Goal: Ask a question

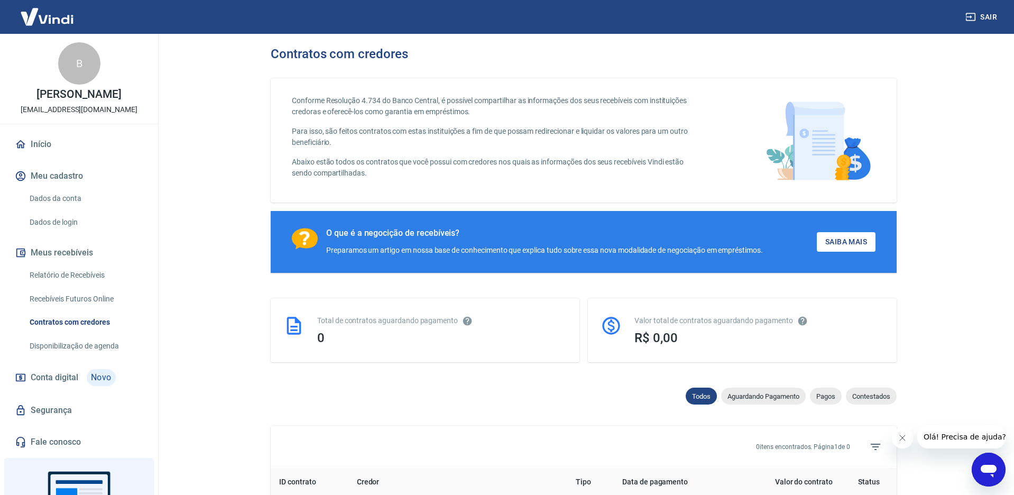
click at [81, 198] on link "Dados da conta" at bounding box center [85, 199] width 120 height 22
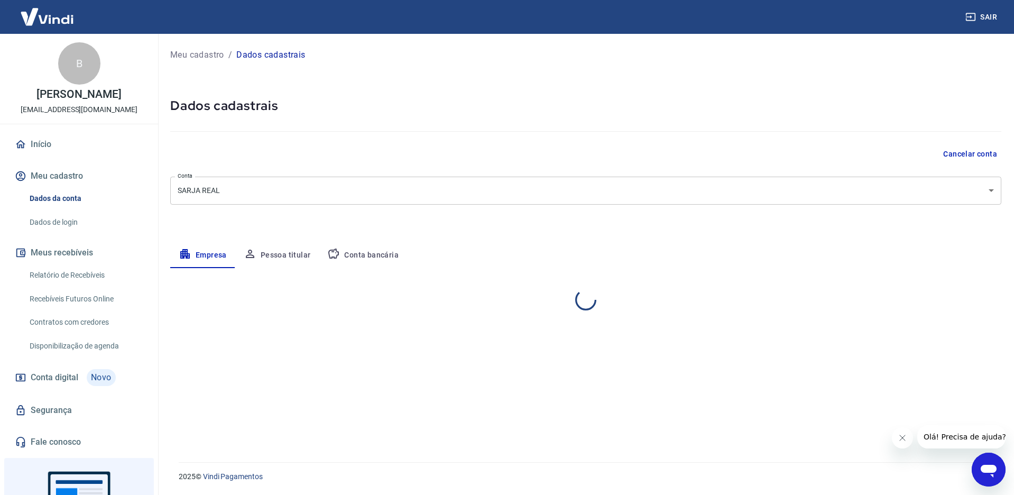
select select "SP"
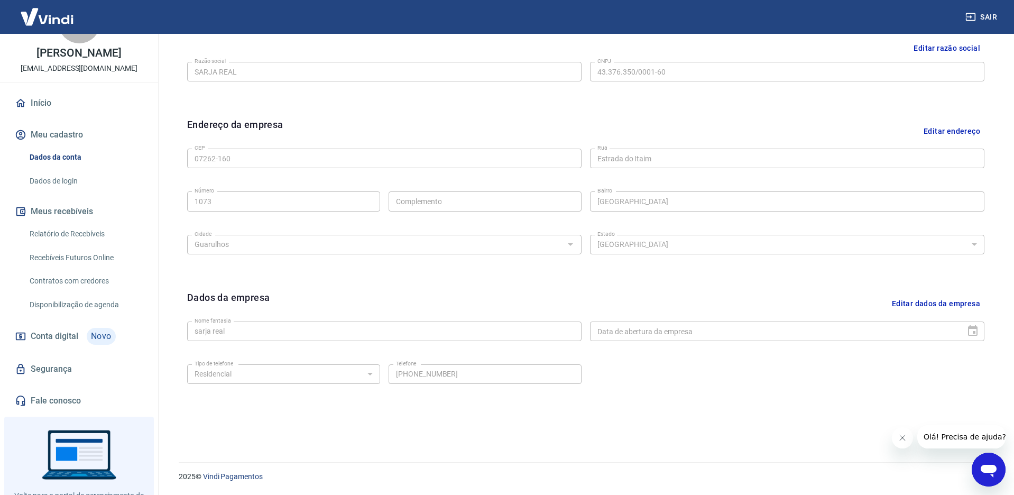
scroll to position [60, 0]
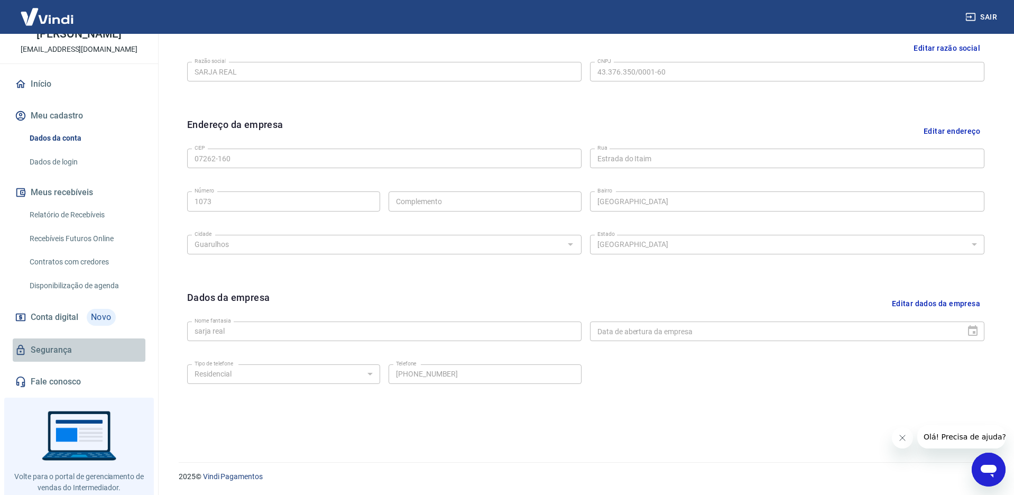
click at [60, 354] on link "Segurança" at bounding box center [79, 350] width 133 height 23
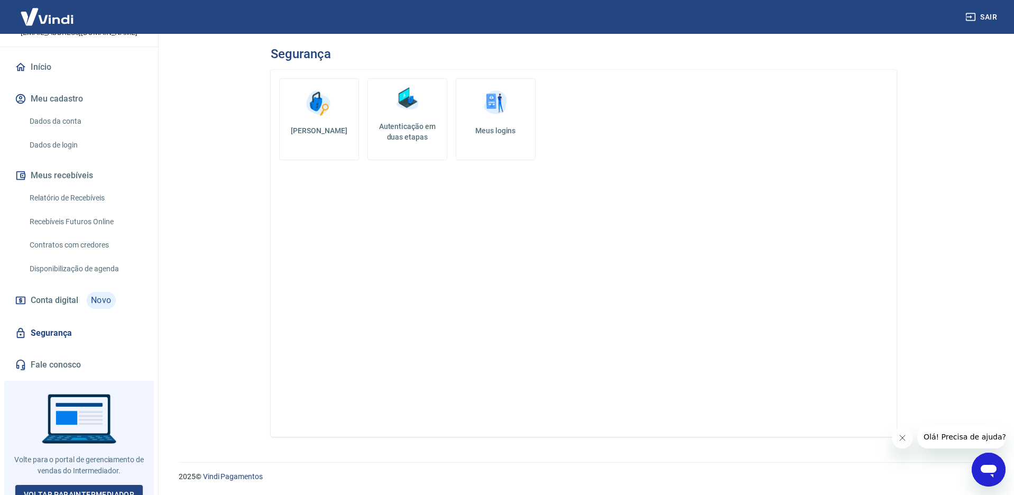
scroll to position [90, 0]
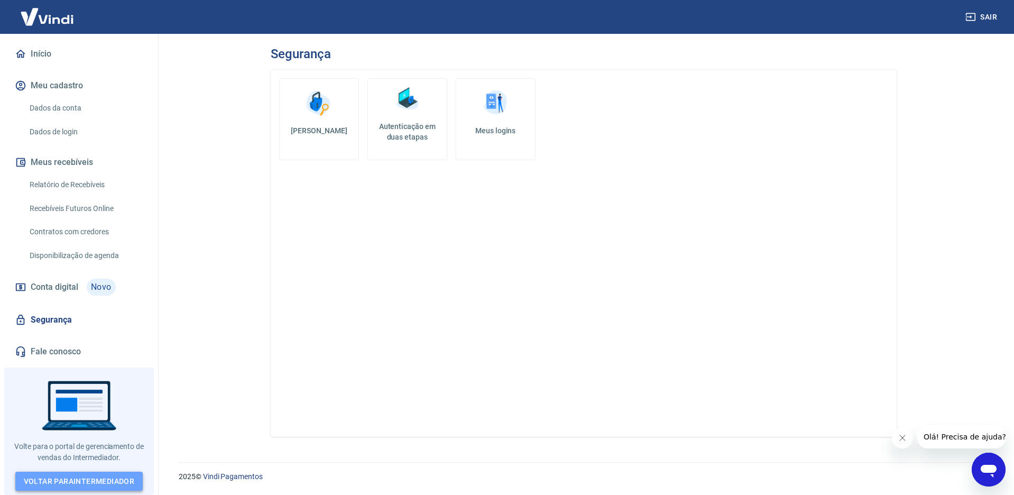
click at [92, 477] on link "Voltar para Intermediador" at bounding box center [79, 482] width 128 height 20
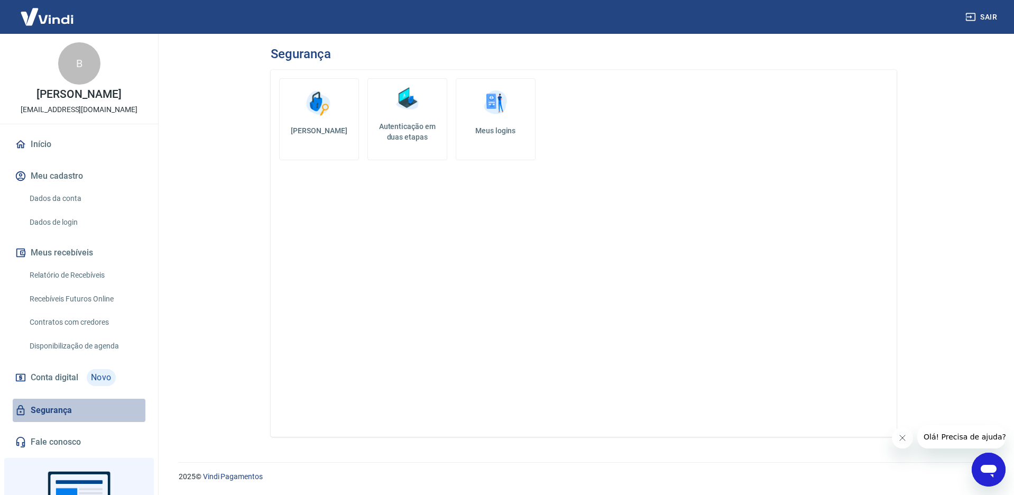
click at [57, 412] on link "Segurança" at bounding box center [79, 410] width 133 height 23
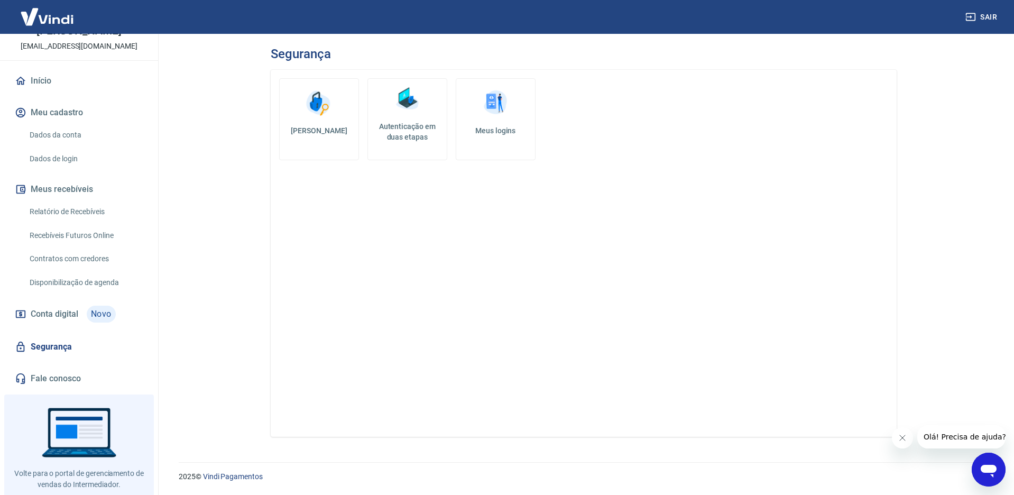
scroll to position [90, 0]
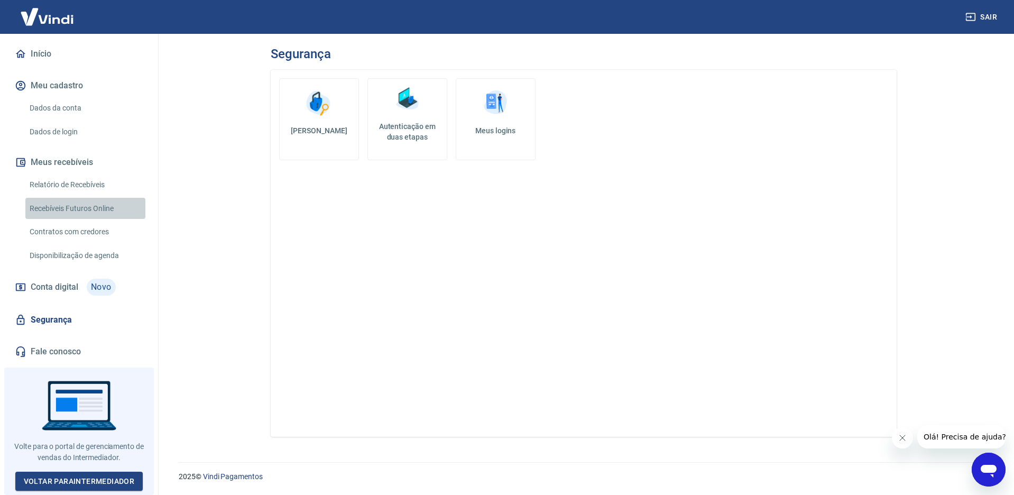
click at [83, 214] on link "Recebíveis Futuros Online" at bounding box center [85, 209] width 120 height 22
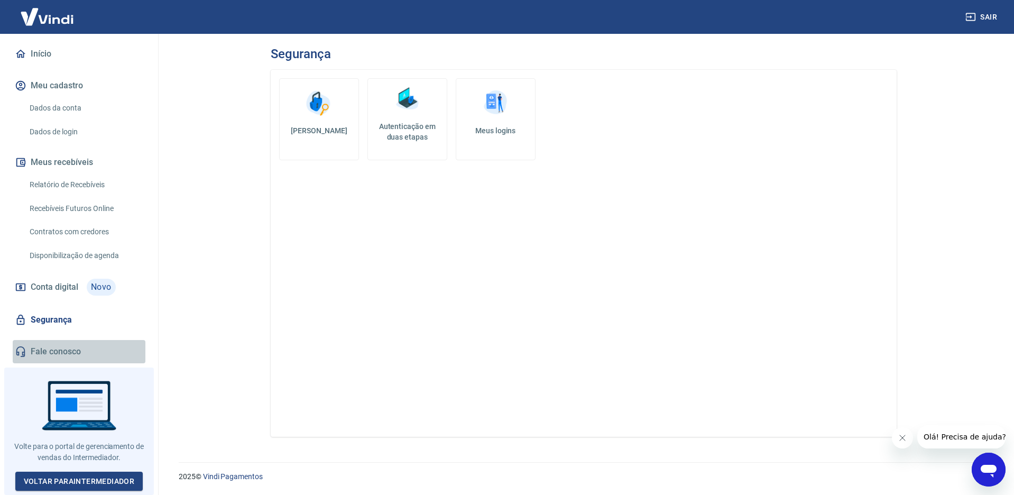
click at [60, 353] on link "Fale conosco" at bounding box center [79, 351] width 133 height 23
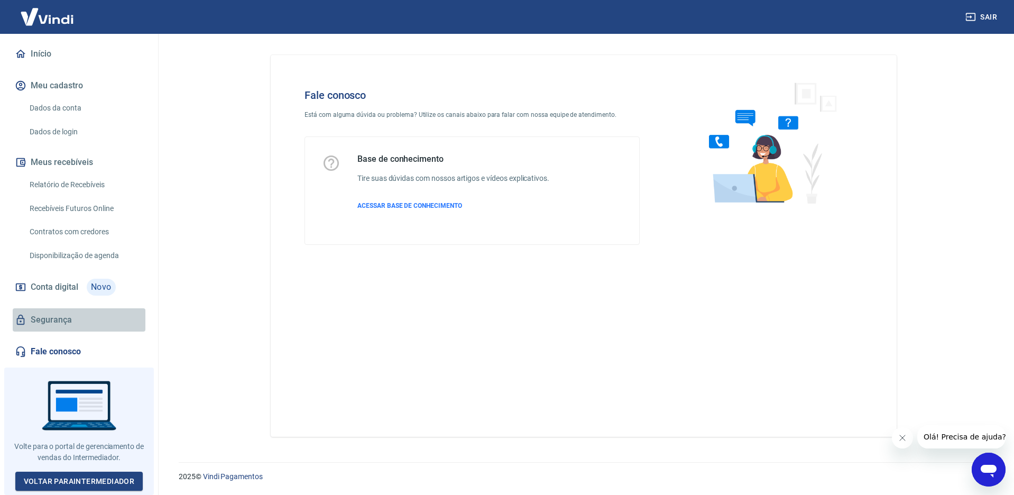
click at [62, 324] on link "Segurança" at bounding box center [79, 319] width 133 height 23
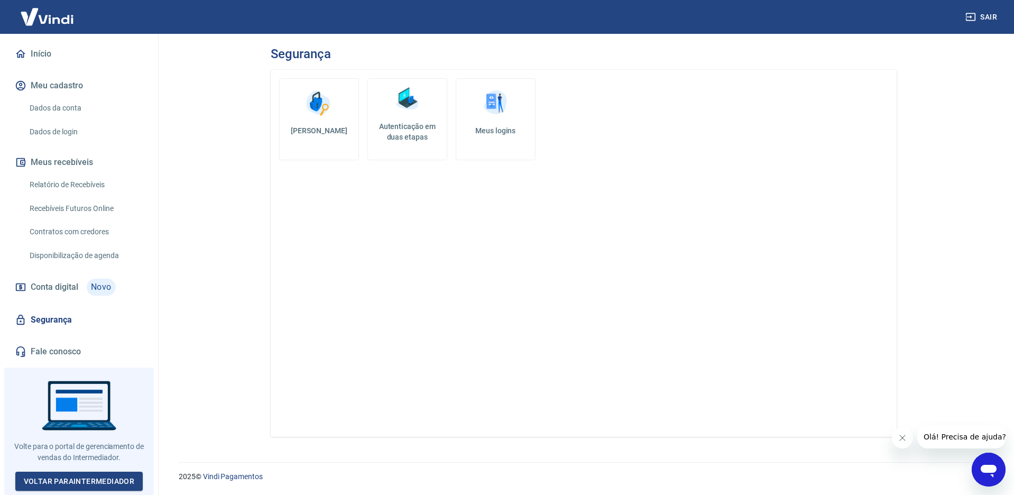
click at [57, 284] on span "Conta digital" at bounding box center [55, 287] width 48 height 15
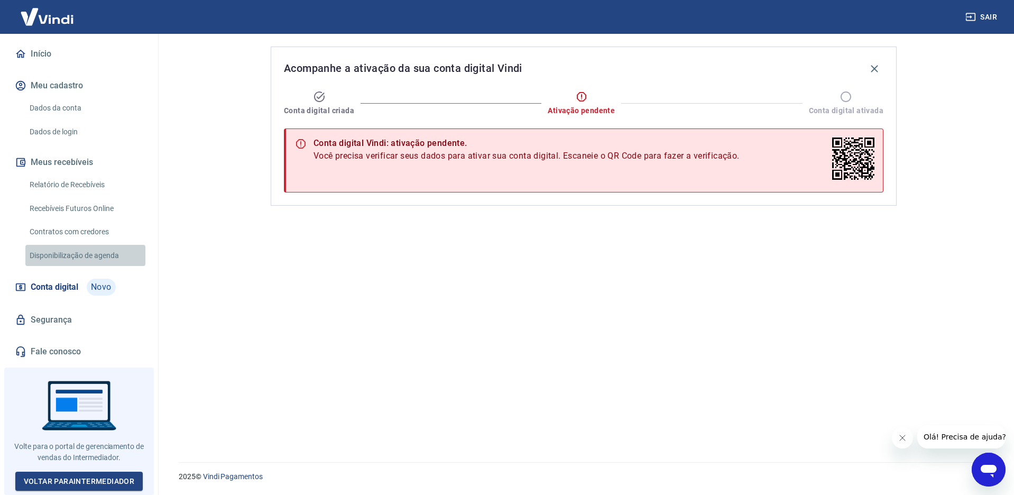
click at [94, 253] on link "Disponibilização de agenda" at bounding box center [85, 256] width 120 height 22
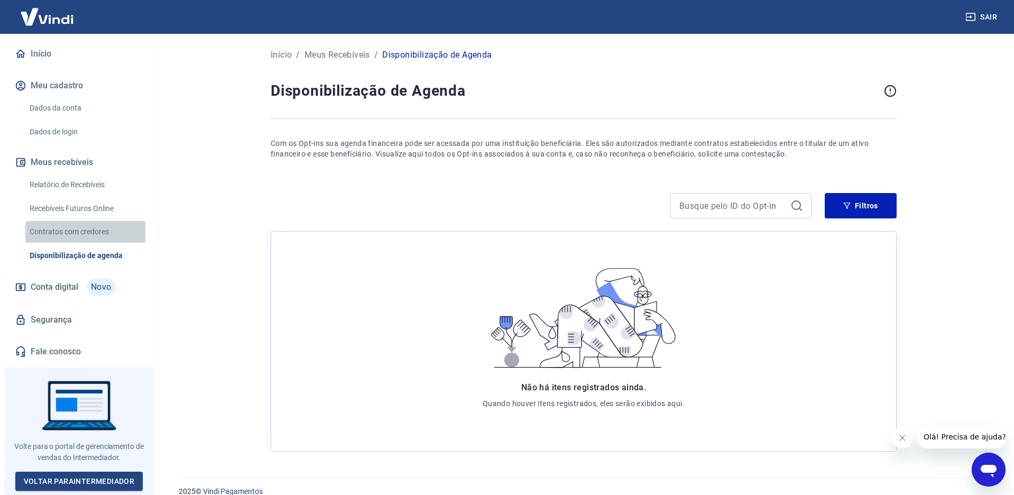
click at [93, 232] on link "Contratos com credores" at bounding box center [85, 232] width 120 height 22
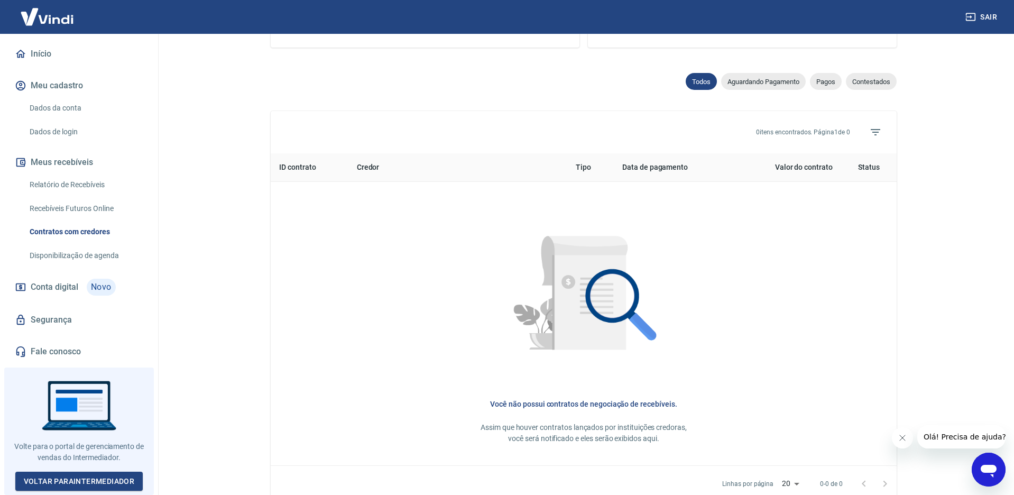
scroll to position [376, 0]
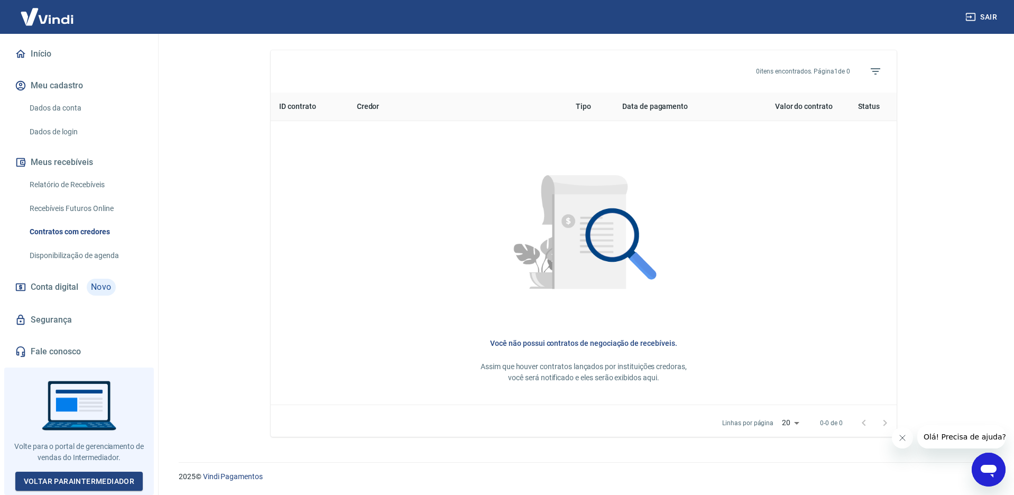
click at [83, 213] on link "Recebíveis Futuros Online" at bounding box center [85, 209] width 120 height 22
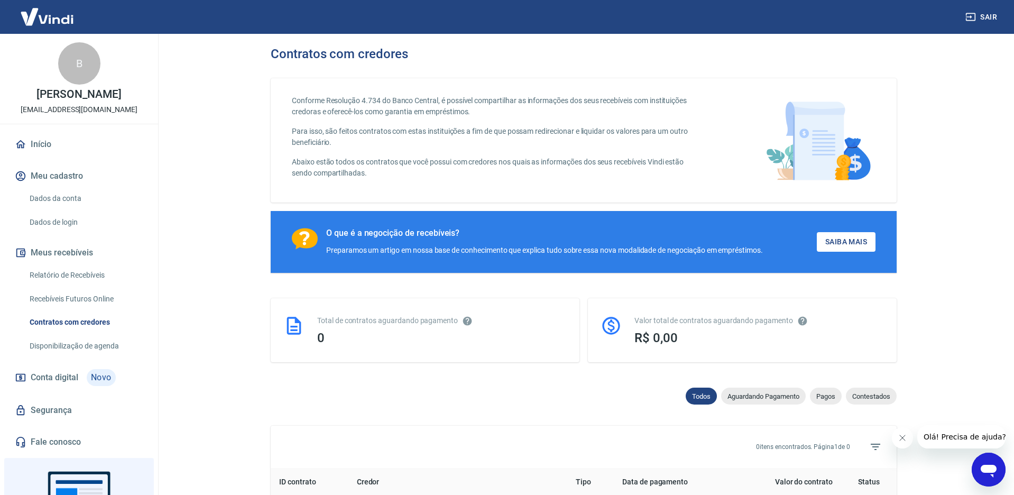
click at [993, 469] on icon "Abrir janela de mensagens" at bounding box center [989, 471] width 16 height 13
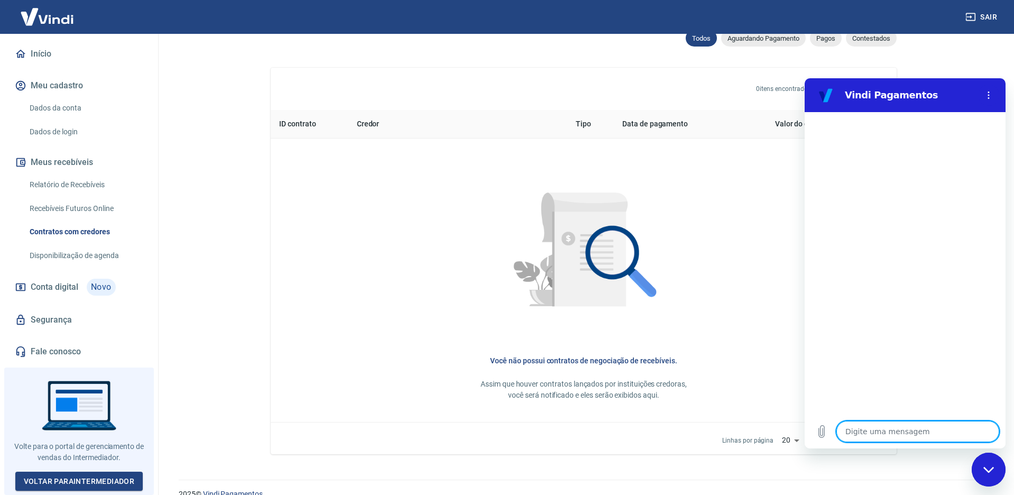
scroll to position [376, 0]
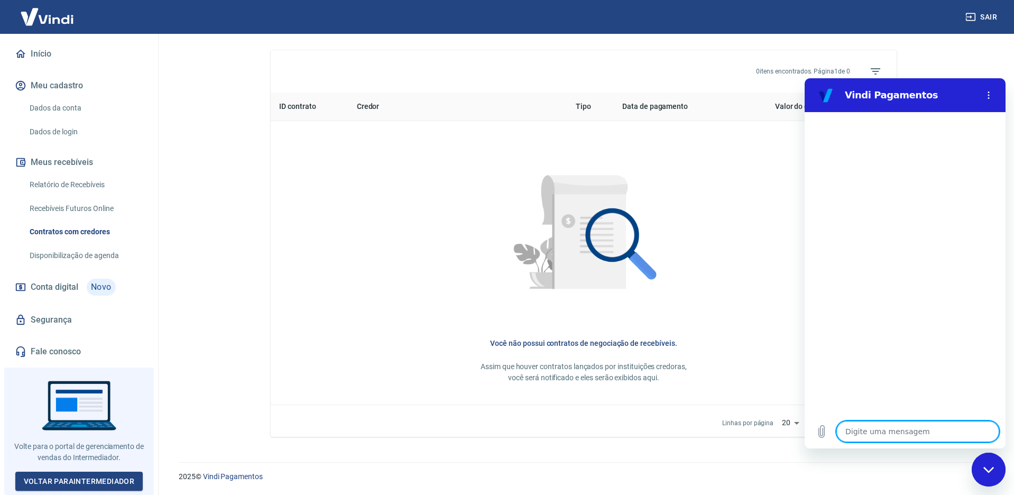
type textarea "p"
type textarea "x"
type textarea "pr"
type textarea "x"
type textarea "pre"
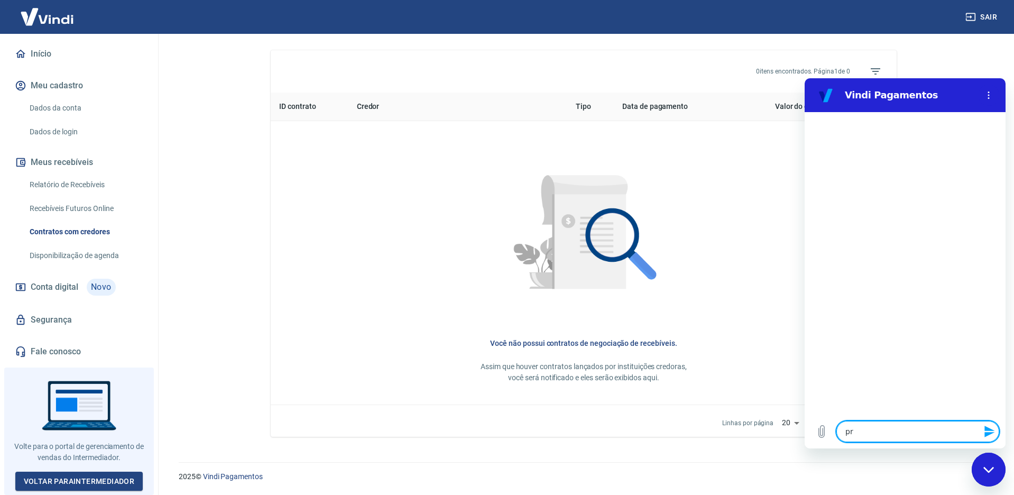
type textarea "x"
type textarea "prec"
type textarea "x"
type textarea "preci"
type textarea "x"
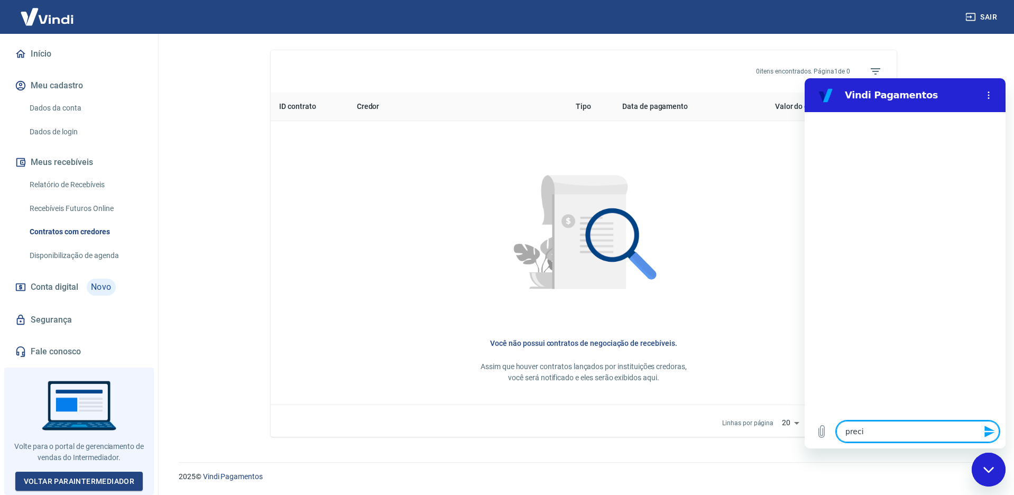
type textarea "precis"
type textarea "x"
type textarea "preciso"
type textarea "x"
type textarea "preciso"
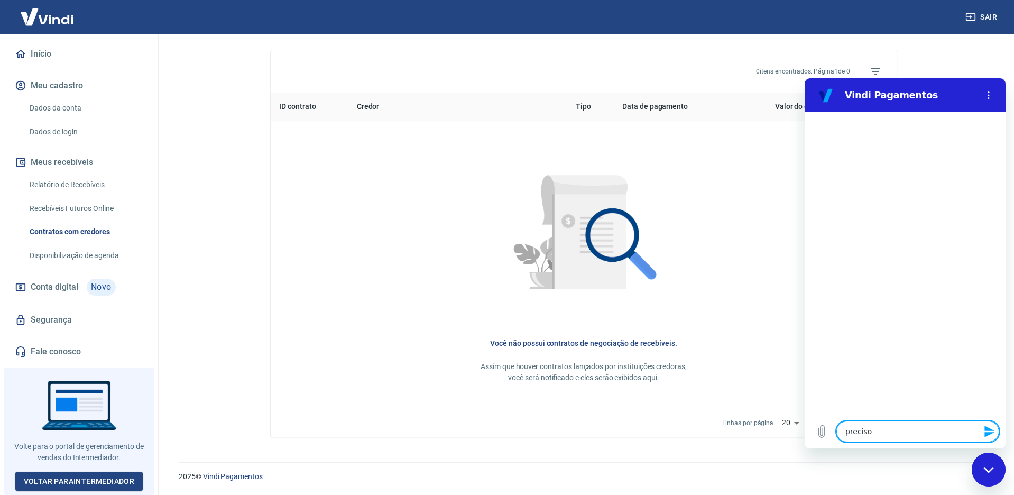
type textarea "x"
type textarea "preciso d"
type textarea "x"
type textarea "preciso de"
type textarea "x"
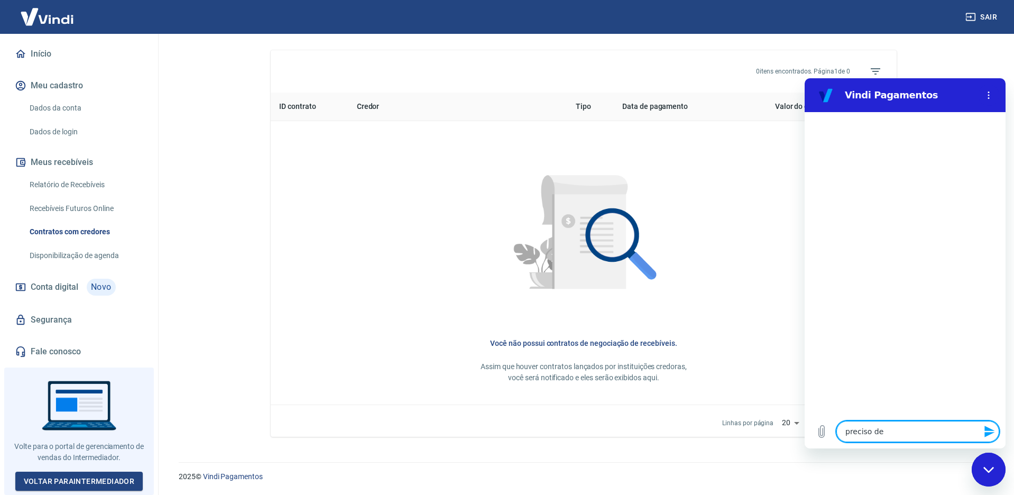
type textarea "preciso de"
type textarea "x"
type textarea "preciso de a"
type textarea "x"
type textarea "preciso de aj"
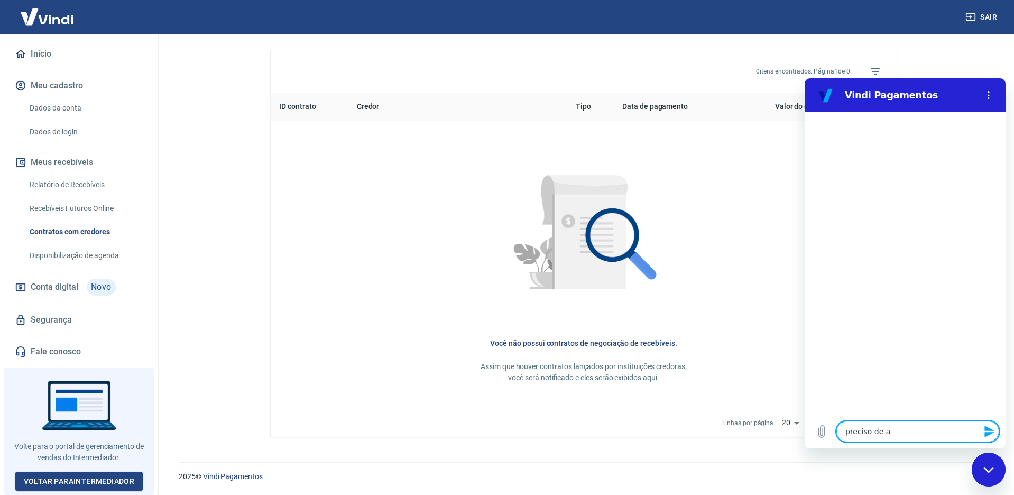
type textarea "x"
type textarea "preciso de aju"
type textarea "x"
type textarea "preciso de ajud"
type textarea "x"
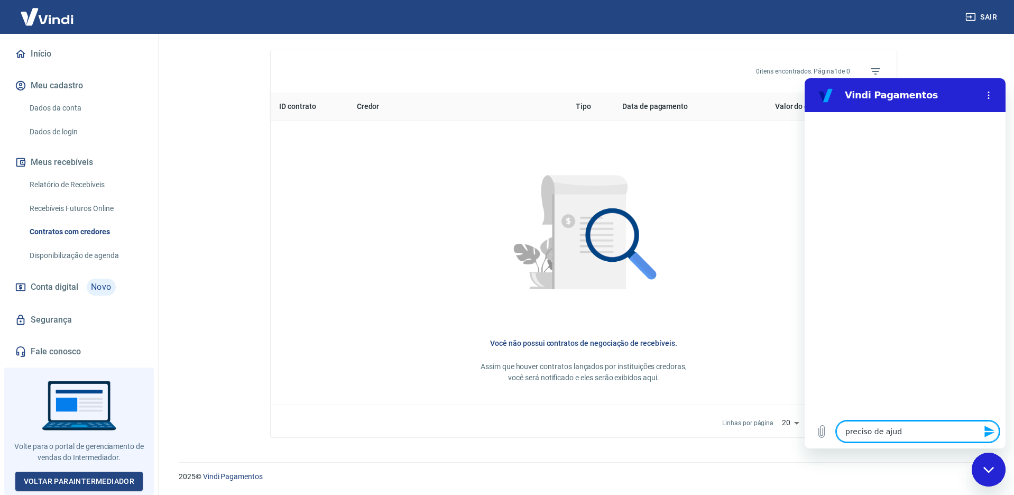
type textarea "preciso de ajuda"
type textarea "x"
type textarea "preciso de ajuda"
type textarea "x"
type textarea "preciso de ajuda p"
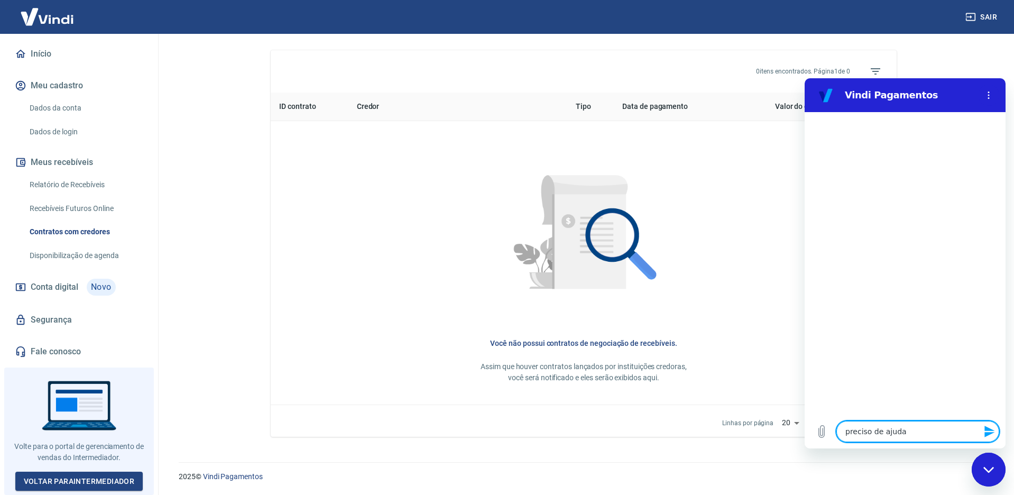
type textarea "x"
type textarea "preciso de ajuda pa"
type textarea "x"
type textarea "preciso de ajuda par"
type textarea "x"
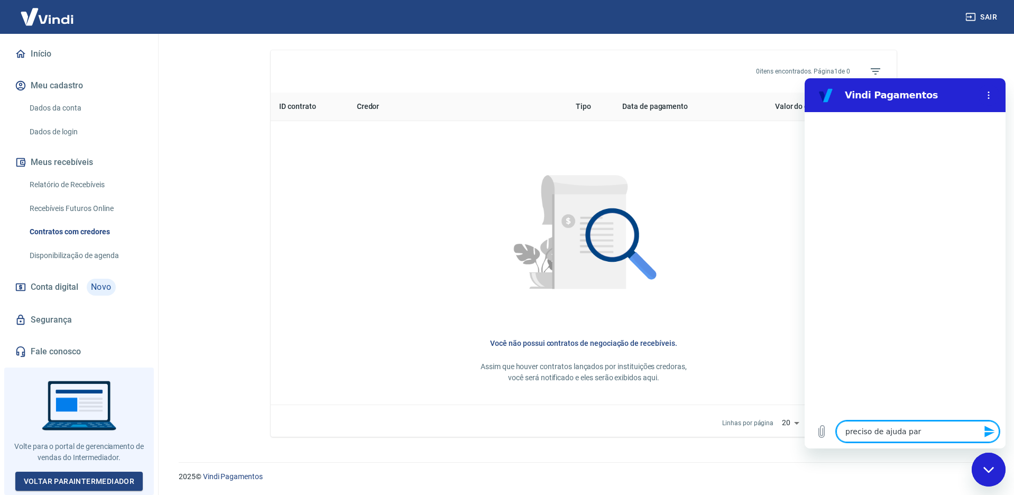
type textarea "preciso de ajuda para"
type textarea "x"
type textarea "preciso de ajuda para"
type textarea "x"
type textarea "preciso de ajuda para i"
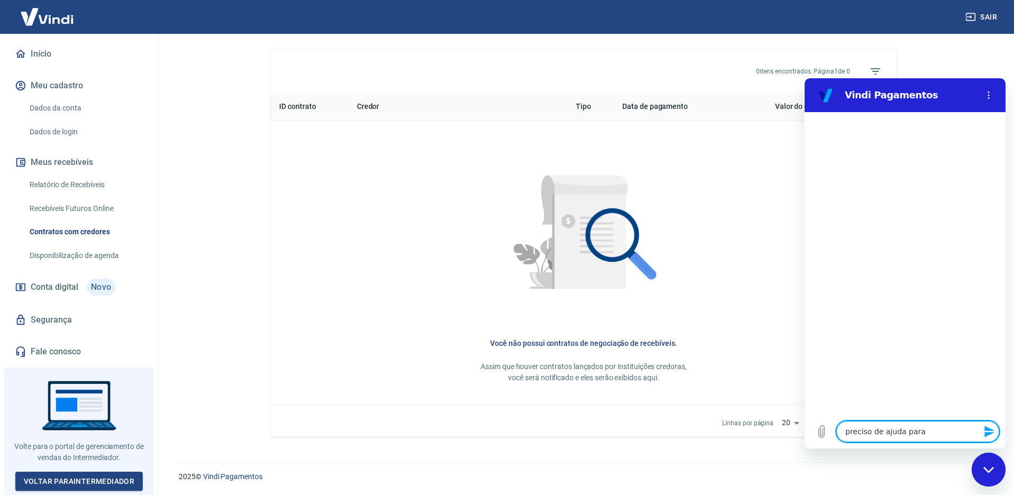
type textarea "x"
type textarea "preciso de ajuda para in"
type textarea "x"
type textarea "preciso de ajuda para int"
type textarea "x"
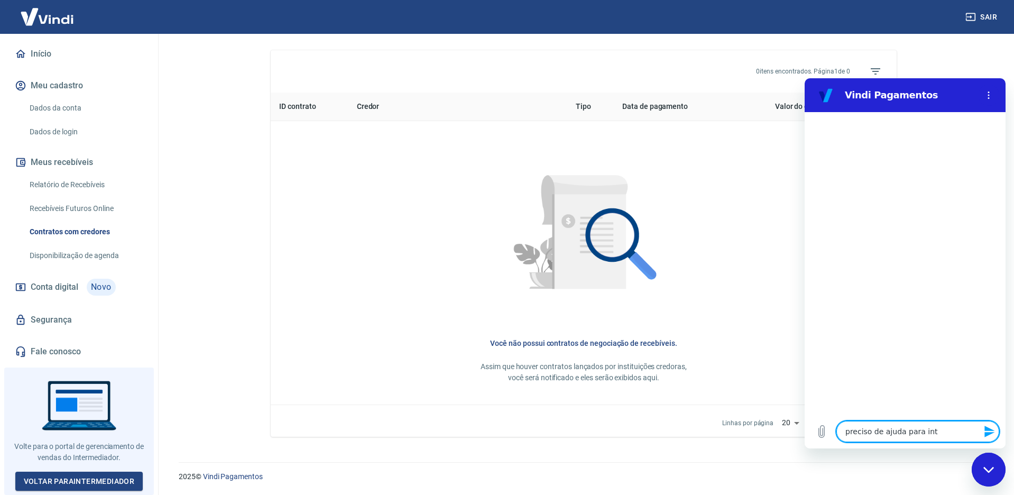
type textarea "preciso de ajuda para inte"
type textarea "x"
type textarea "preciso de ajuda para integ"
type textarea "x"
type textarea "preciso de ajuda para integr"
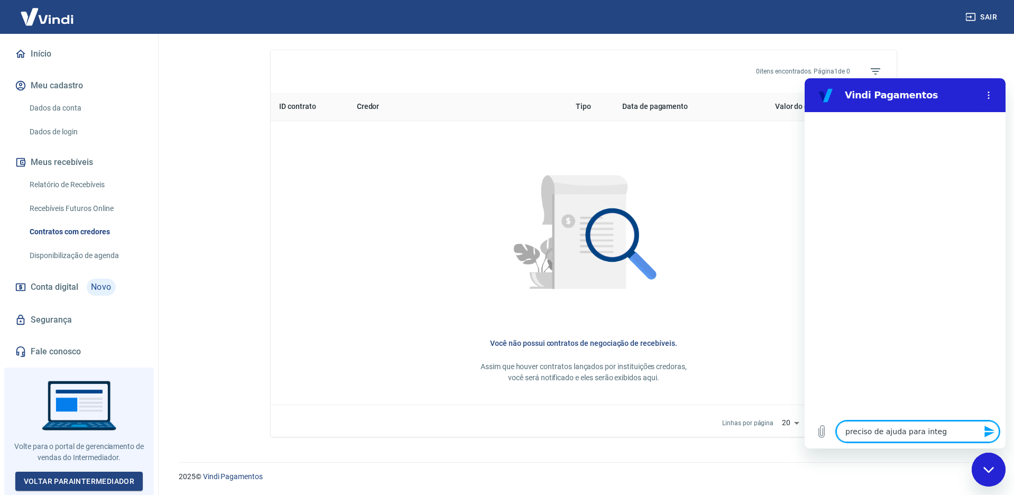
type textarea "x"
type textarea "preciso de ajuda para integra"
type textarea "x"
type textarea "preciso de ajuda para integrar"
type textarea "x"
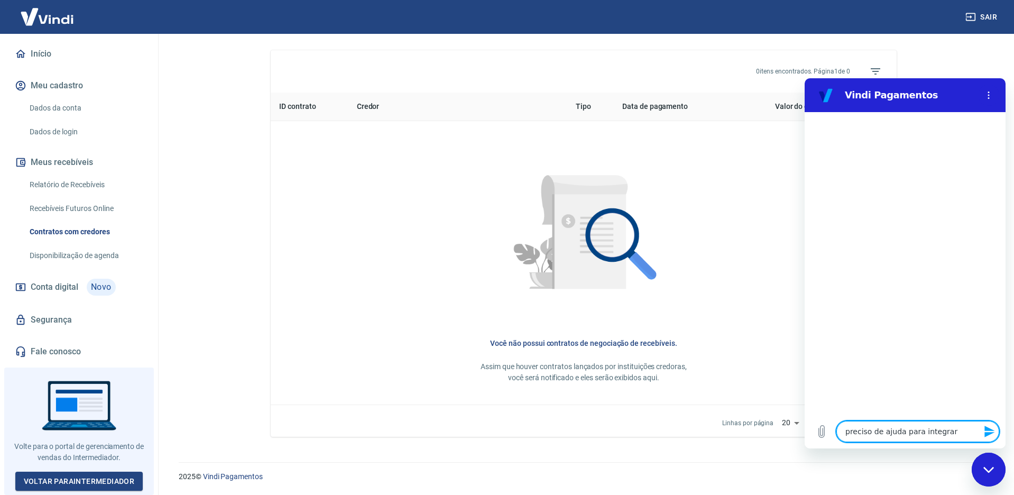
type textarea "preciso de ajuda para integrar"
type textarea "x"
type textarea "preciso de ajuda para integrar c"
type textarea "x"
type textarea "preciso de ajuda para integrar co"
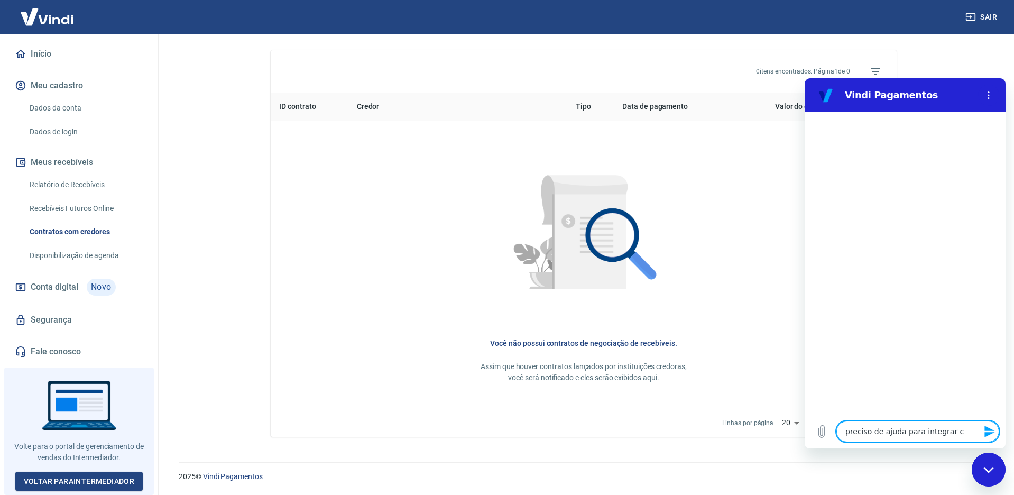
type textarea "x"
type textarea "preciso de ajuda para integrar com"
type textarea "x"
type textarea "preciso de ajuda para integrar com"
type textarea "x"
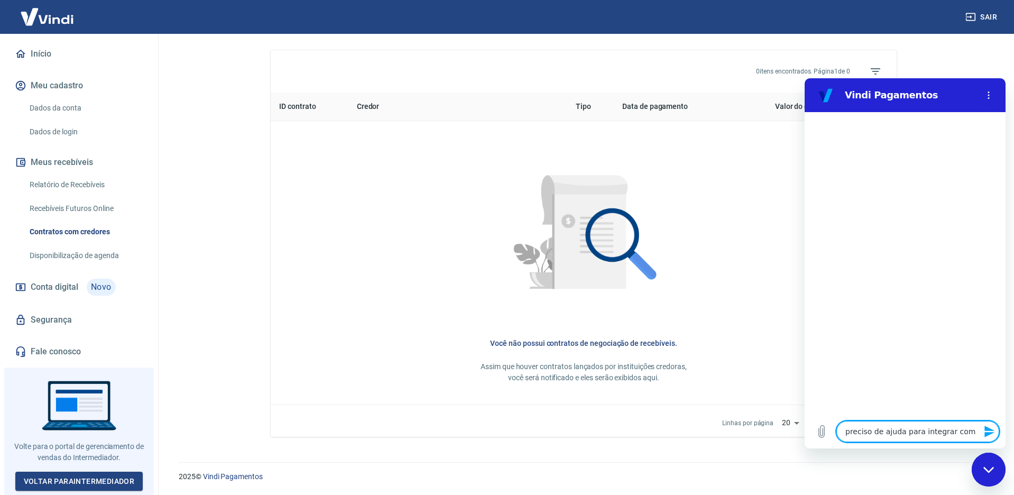
type textarea "preciso de ajuda para integrar com w"
type textarea "x"
type textarea "preciso de ajuda para integrar com wo"
type textarea "x"
type textarea "preciso de ajuda para integrar com woo"
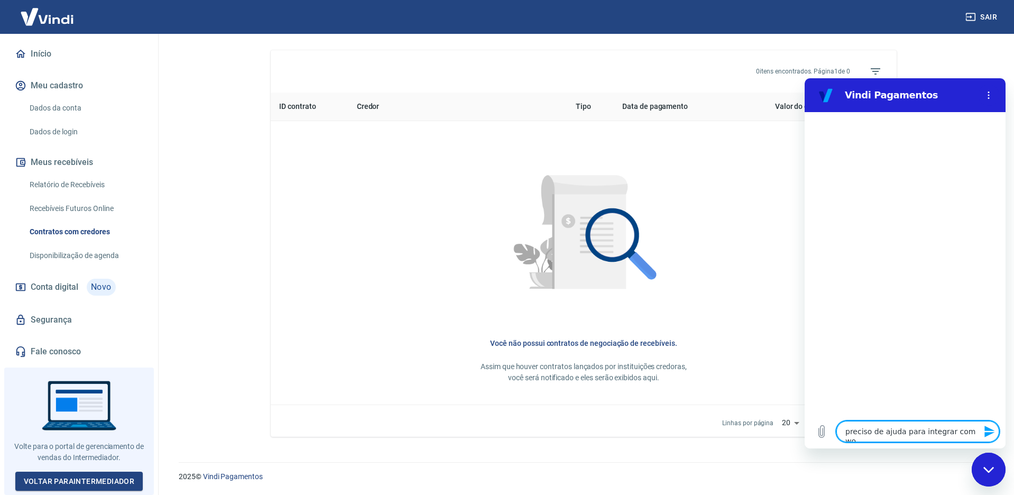
type textarea "x"
type textarea "preciso de ajuda para integrar com wooc"
type textarea "x"
type textarea "preciso de ajuda para integrar com wooco"
type textarea "x"
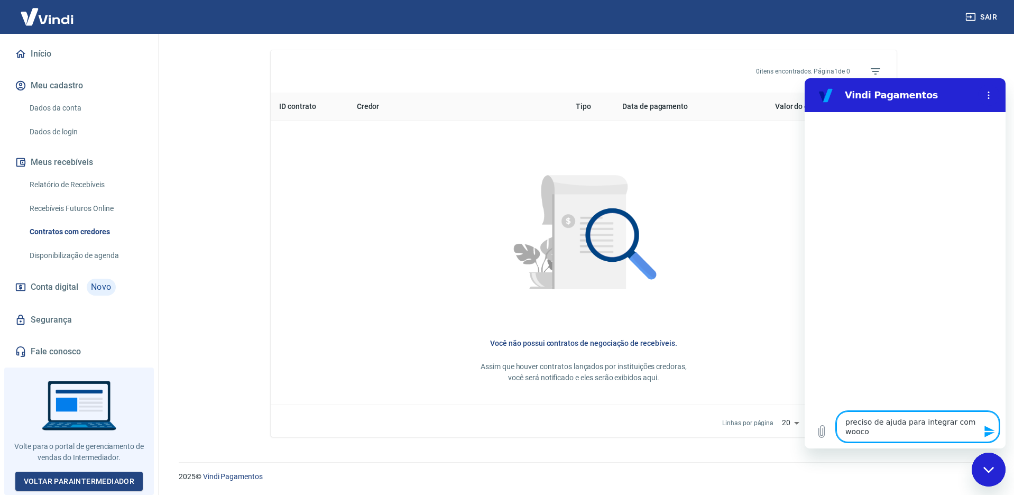
type textarea "preciso de ajuda para integrar com woocom"
type textarea "x"
type textarea "preciso de ajuda para integrar com woocome"
type textarea "x"
type textarea "preciso de ajuda para integrar com woocomer"
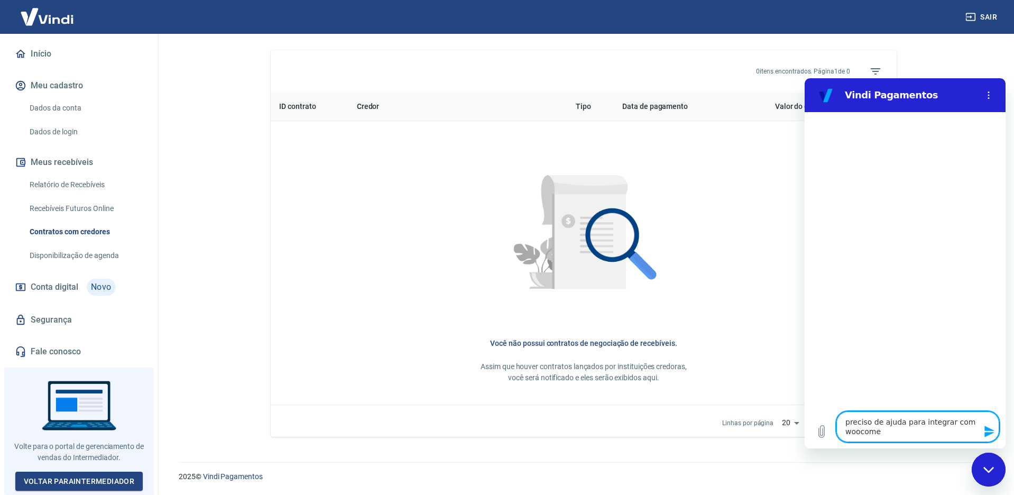
type textarea "x"
type textarea "preciso de ajuda para integrar com woocomerc"
type textarea "x"
type textarea "preciso de ajuda para integrar com woocomerce"
type textarea "x"
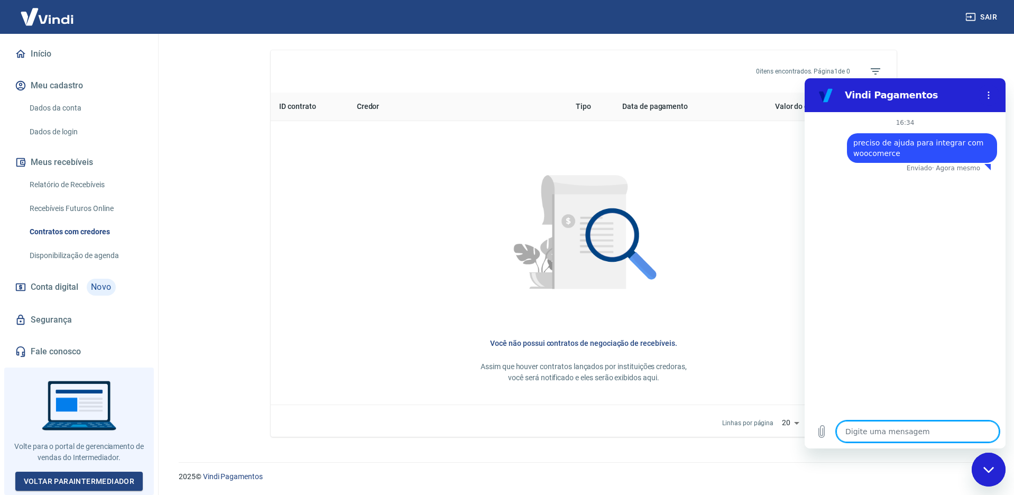
type textarea "x"
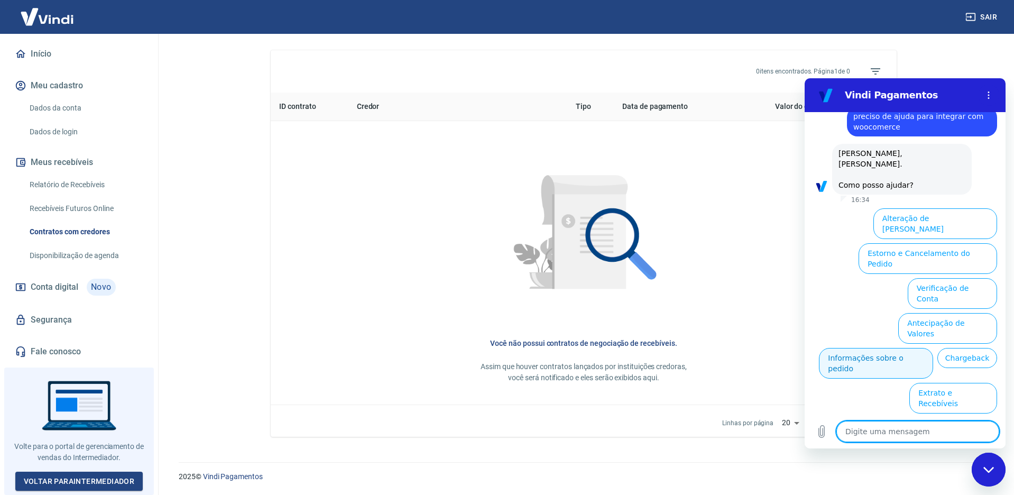
scroll to position [27, 0]
click at [933, 434] on textarea at bounding box center [918, 431] width 163 height 21
click at [891, 429] on textarea at bounding box center [918, 431] width 163 height 21
type textarea "i"
type textarea "x"
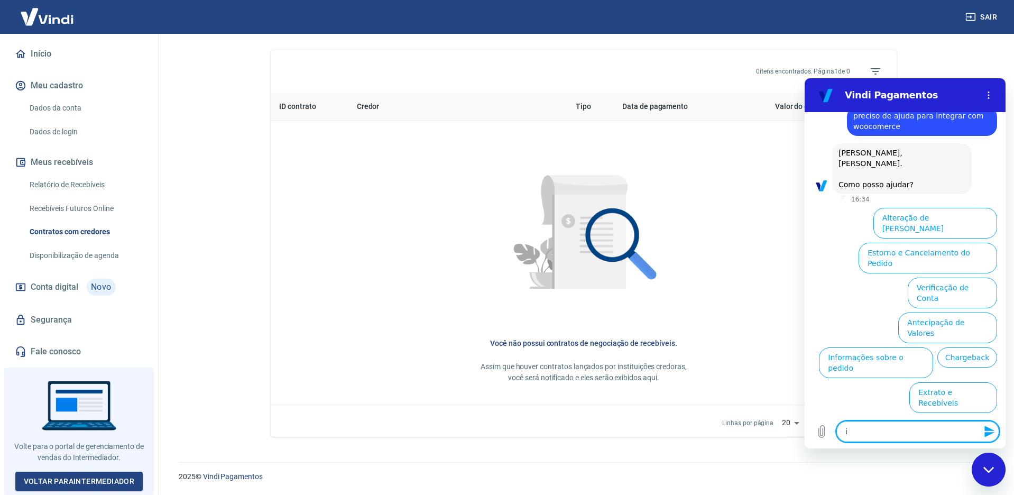
type textarea "in"
type textarea "x"
type textarea "int"
type textarea "x"
type textarea "inte"
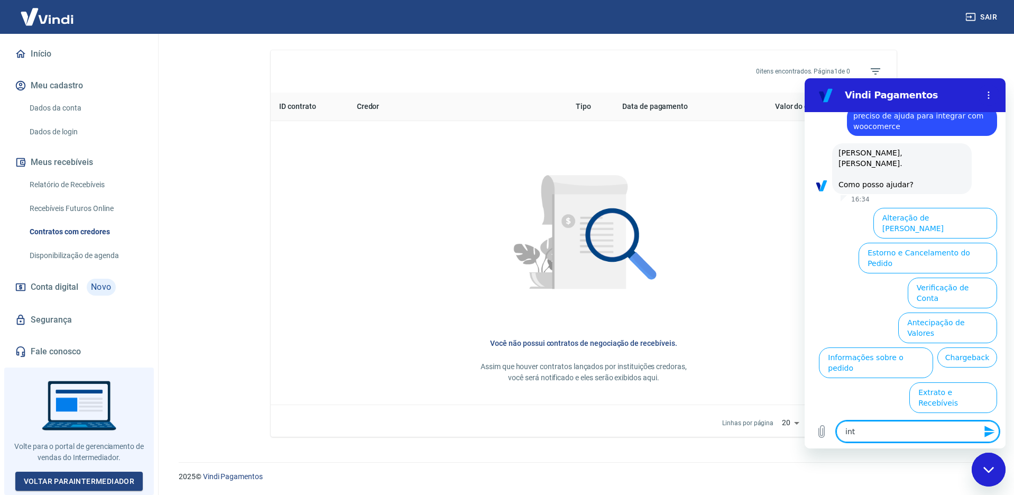
type textarea "x"
type textarea "integ"
type textarea "x"
type textarea "integr"
type textarea "x"
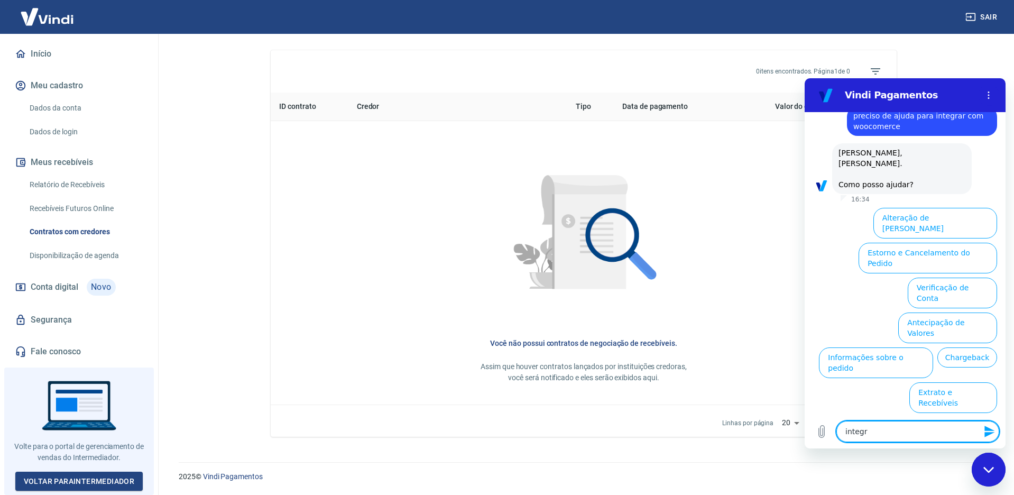
type textarea "integ"
type textarea "x"
type textarea "inte"
type textarea "x"
type textarea "int"
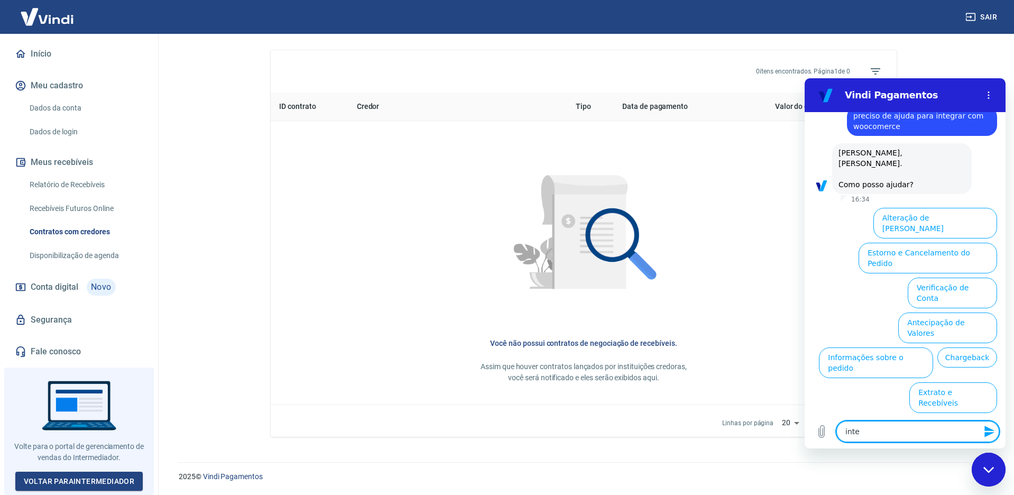
type textarea "x"
type textarea "in"
type textarea "x"
type textarea "i"
type textarea "x"
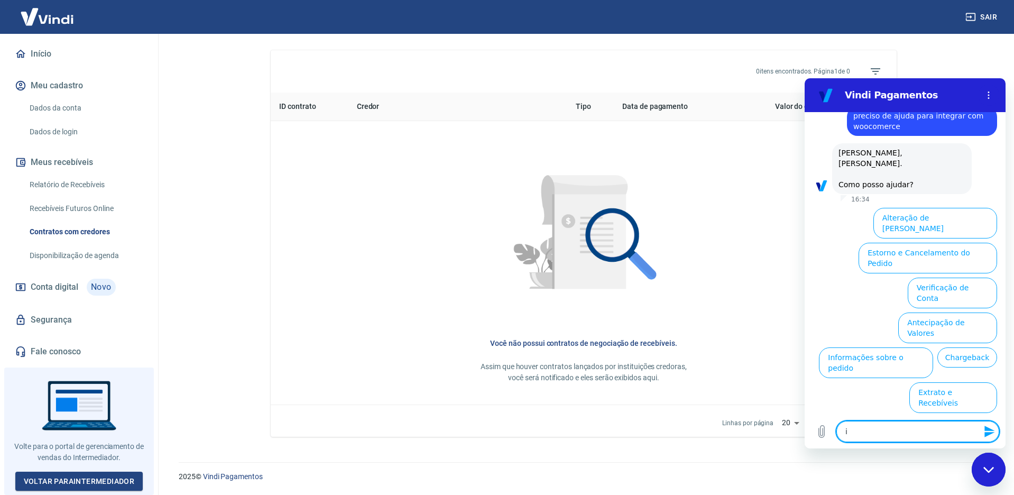
type textarea "x"
type textarea "w"
type textarea "x"
type textarea "wo"
type textarea "x"
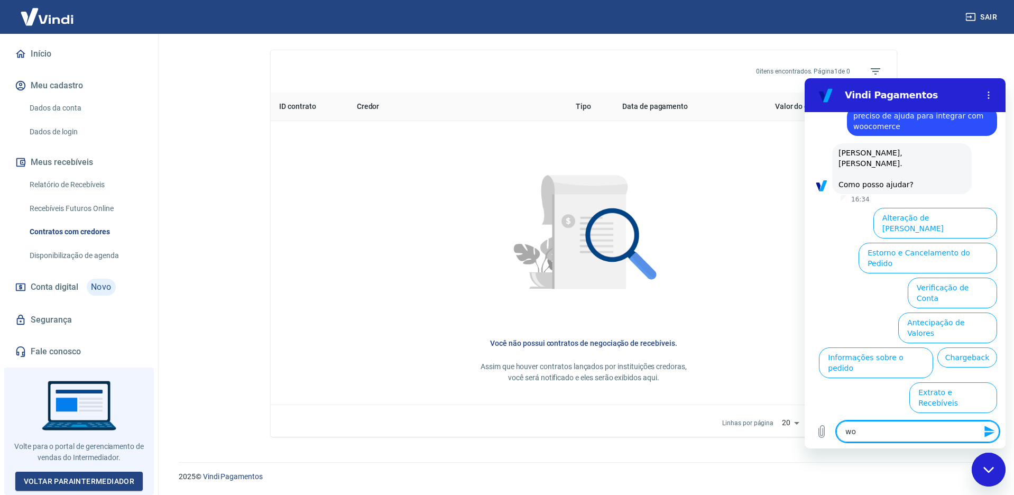
type textarea "woo"
type textarea "x"
type textarea "wooc"
type textarea "x"
type textarea "wooco"
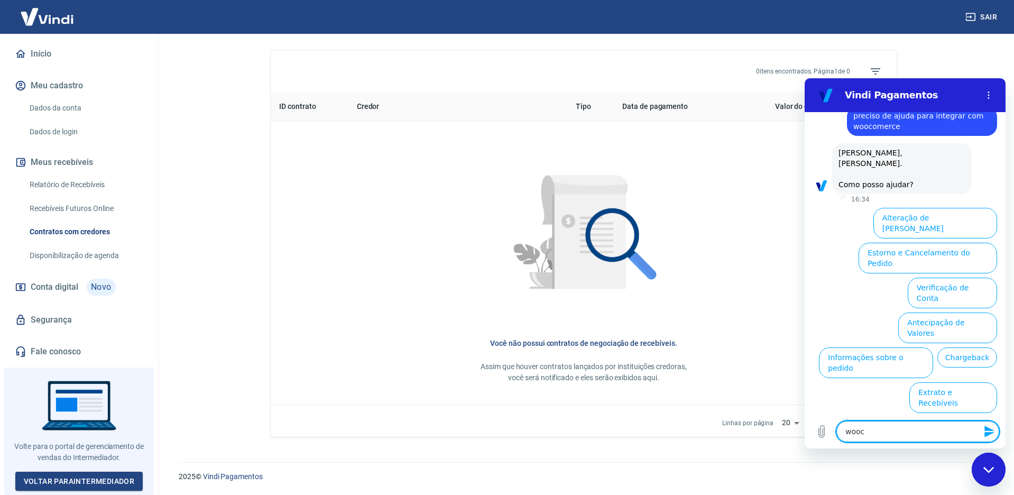
type textarea "x"
type textarea "woocom"
type textarea "x"
type textarea "woocome"
type textarea "x"
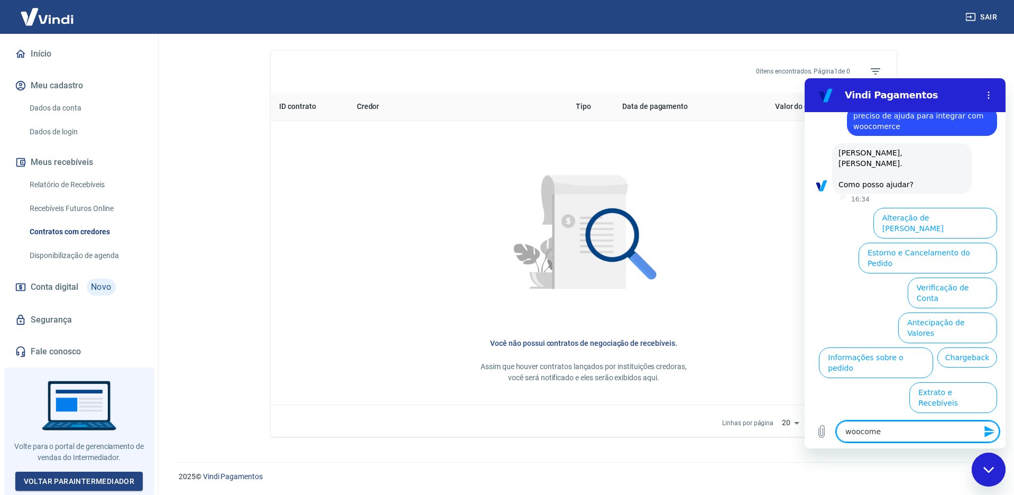
type textarea "woocomer"
type textarea "x"
type textarea "woocomerc"
type textarea "x"
type textarea "woocomerce"
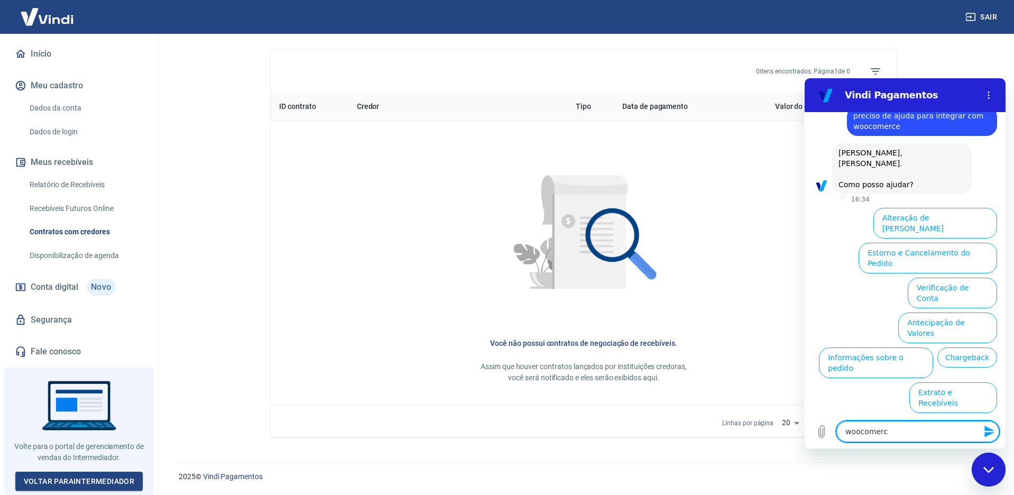
type textarea "x"
type textarea "woocomercer"
type textarea "x"
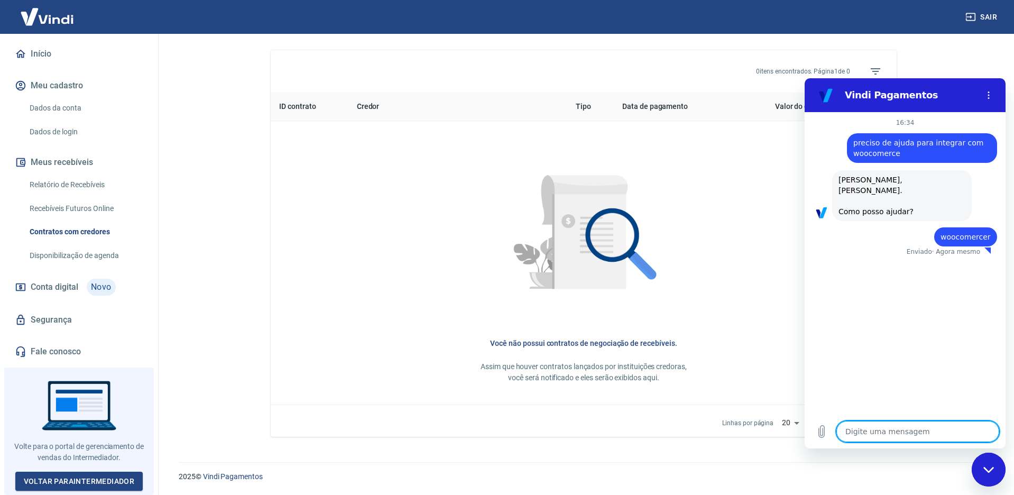
type textarea "x"
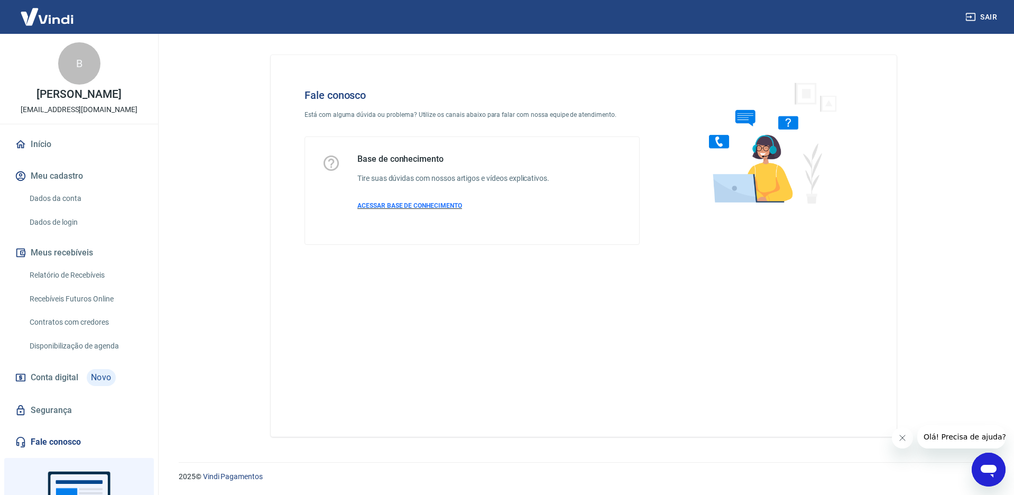
click at [440, 207] on span "ACESSAR BASE DE CONHECIMENTO" at bounding box center [410, 205] width 105 height 7
click at [438, 363] on div "Fale conosco Está com alguma dúvida ou problema? Utilize os canais abaixo para …" at bounding box center [584, 246] width 626 height 382
drag, startPoint x: 407, startPoint y: 321, endPoint x: 420, endPoint y: 237, distance: 85.1
click at [409, 312] on div "Fale conosco Está com alguma dúvida ou problema? Utilize os canais abaixo para …" at bounding box center [584, 246] width 626 height 382
click at [413, 172] on div "Base de conhecimento Tire suas dúvidas com nossos artigos e vídeos explicativos…" at bounding box center [454, 191] width 192 height 74
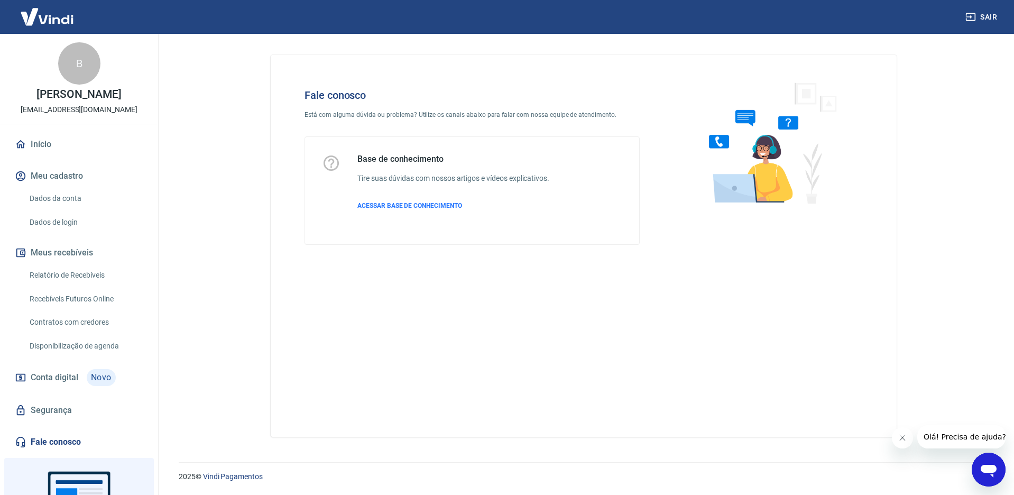
click at [353, 172] on div "Base de conhecimento Tire suas dúvidas com nossos artigos e vídeos explicativos…" at bounding box center [472, 191] width 300 height 74
click at [336, 156] on icon at bounding box center [331, 163] width 19 height 19
click at [326, 162] on icon at bounding box center [331, 163] width 19 height 19
click at [327, 164] on icon at bounding box center [331, 163] width 19 height 19
drag, startPoint x: 439, startPoint y: 167, endPoint x: 469, endPoint y: 168, distance: 30.2
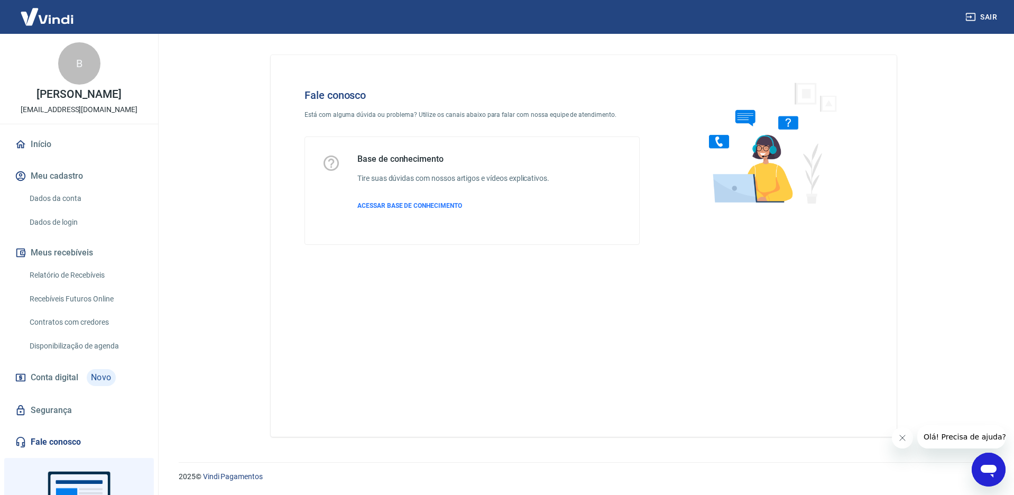
click at [443, 167] on div "Base de conhecimento Tire suas dúvidas com nossos artigos e vídeos explicativos…" at bounding box center [454, 191] width 192 height 74
drag, startPoint x: 526, startPoint y: 174, endPoint x: 550, endPoint y: 179, distance: 24.3
click at [531, 175] on h6 "Tire suas dúvidas com nossos artigos e vídeos explicativos." at bounding box center [454, 178] width 192 height 11
click at [550, 179] on h6 "Tire suas dúvidas com nossos artigos e vídeos explicativos." at bounding box center [454, 178] width 192 height 11
drag, startPoint x: 556, startPoint y: 187, endPoint x: 563, endPoint y: 203, distance: 17.3
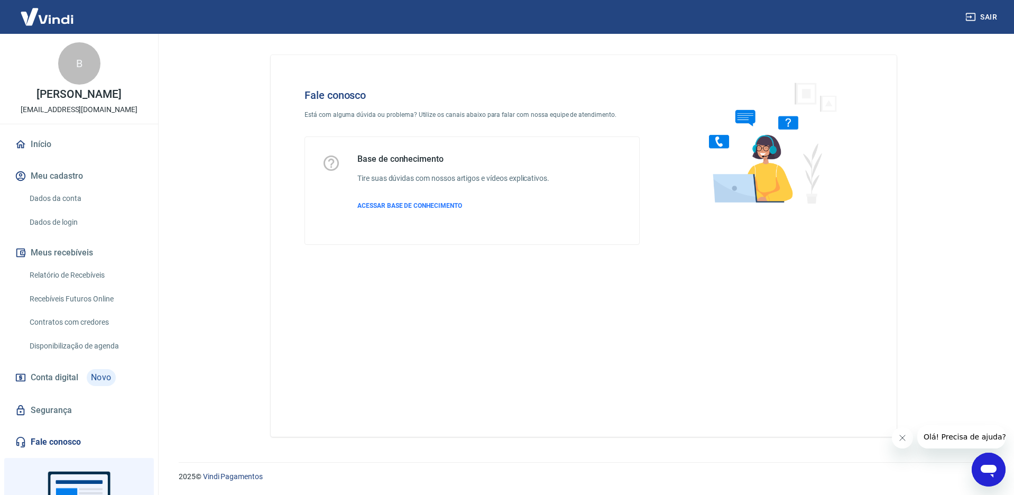
click at [559, 191] on div "Base de conhecimento Tire suas dúvidas com nossos artigos e vídeos explicativos…" at bounding box center [472, 191] width 300 height 74
click at [405, 207] on span "ACESSAR BASE DE CONHECIMENTO" at bounding box center [410, 205] width 105 height 7
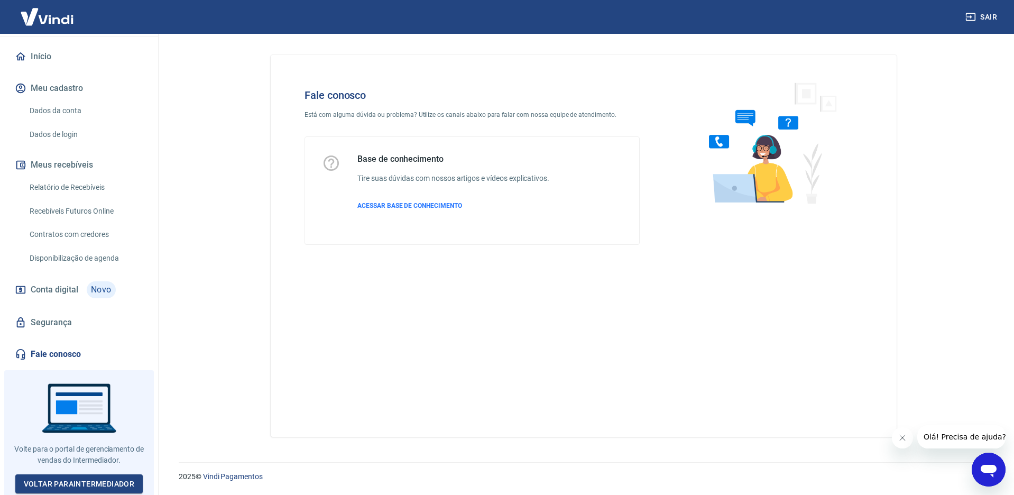
scroll to position [90, 0]
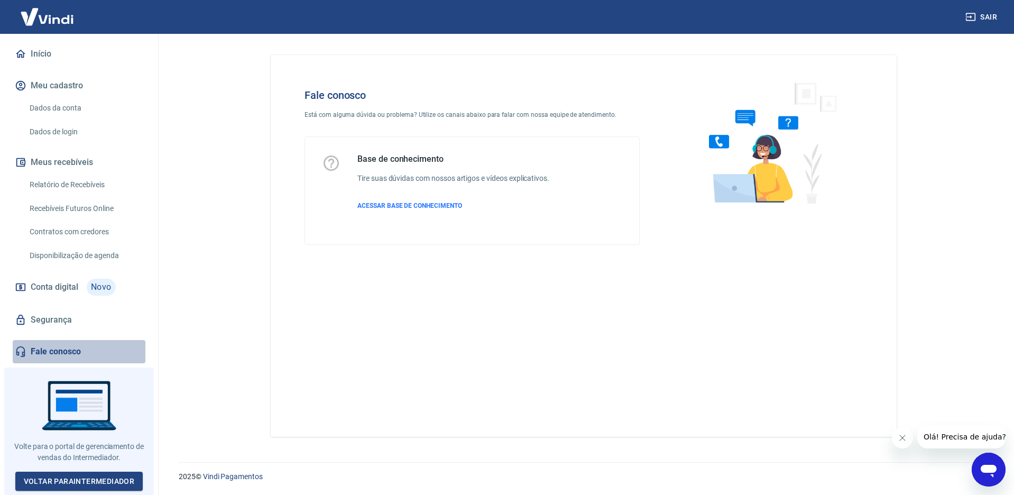
click at [58, 353] on link "Fale conosco" at bounding box center [79, 351] width 133 height 23
click at [65, 351] on link "Fale conosco" at bounding box center [79, 351] width 133 height 23
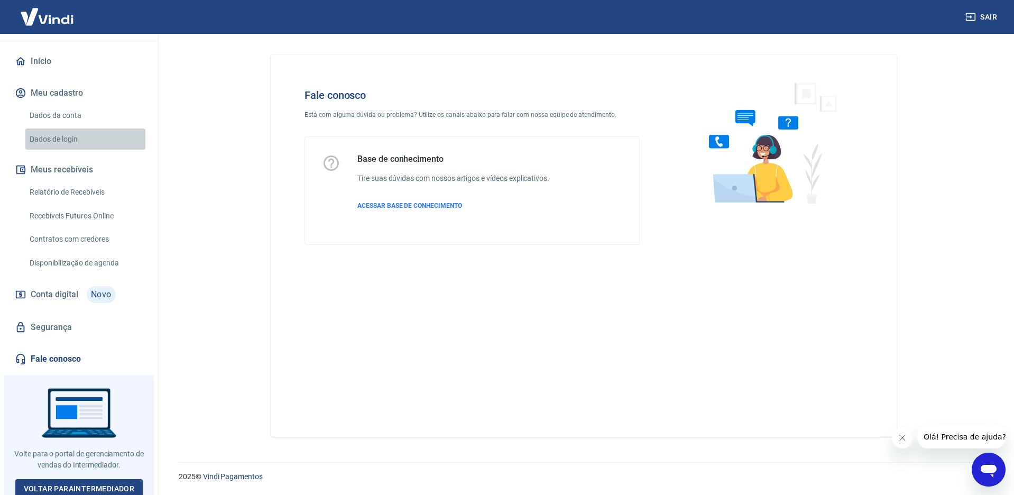
click at [62, 143] on link "Dados de login" at bounding box center [85, 140] width 120 height 22
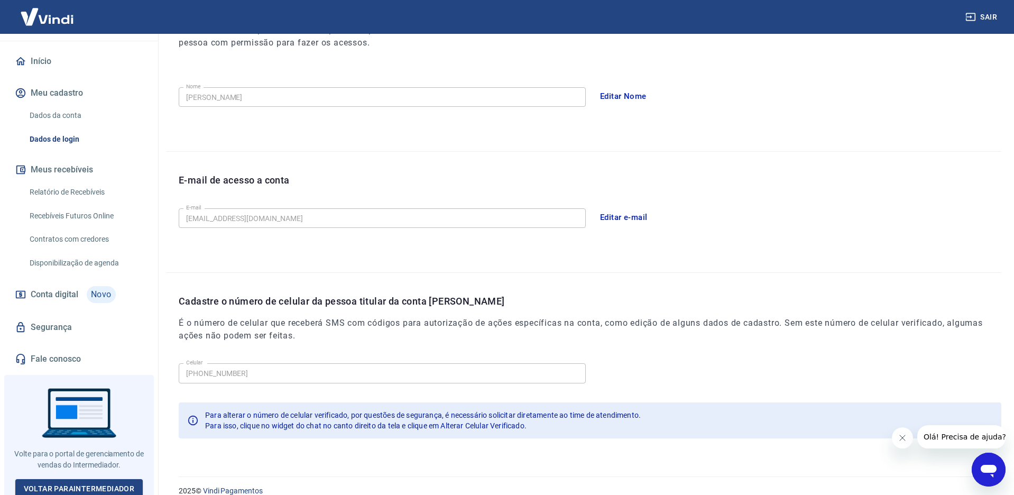
scroll to position [182, 0]
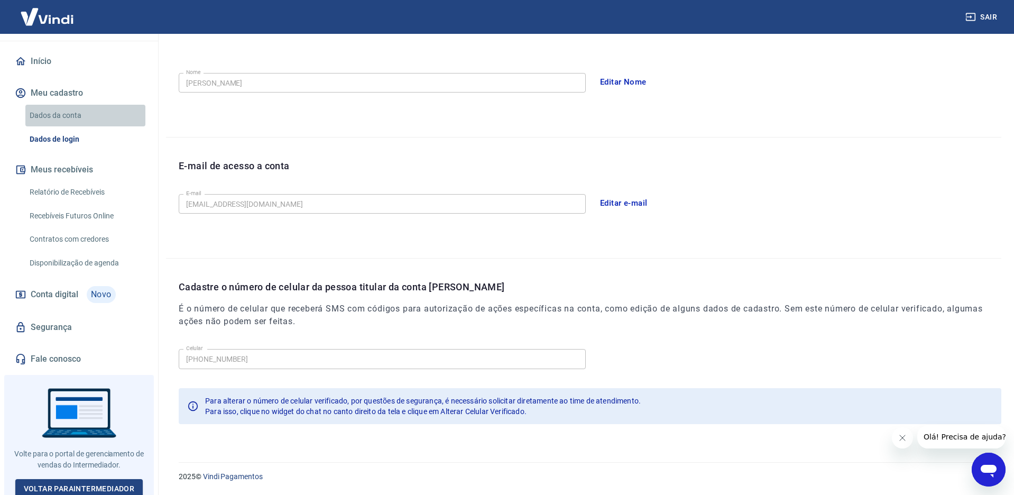
click at [62, 118] on link "Dados da conta" at bounding box center [85, 116] width 120 height 22
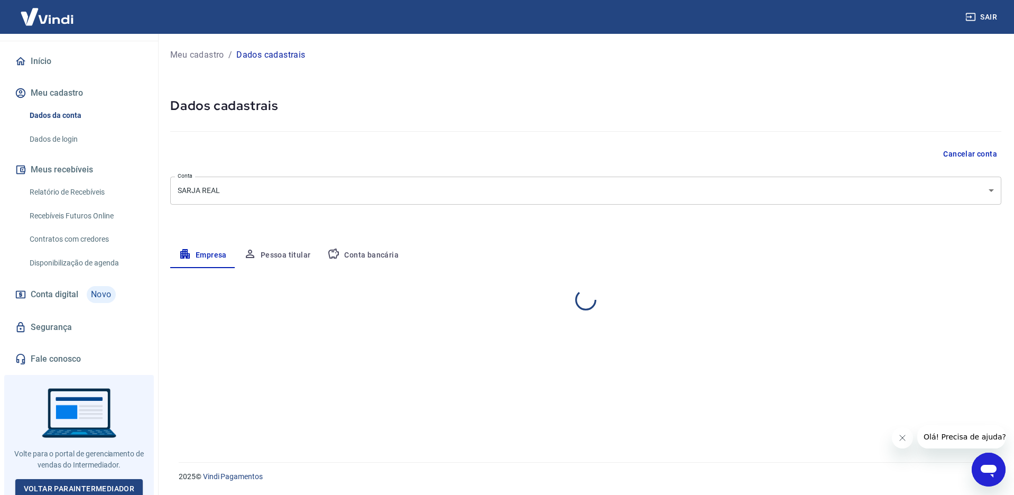
select select "SP"
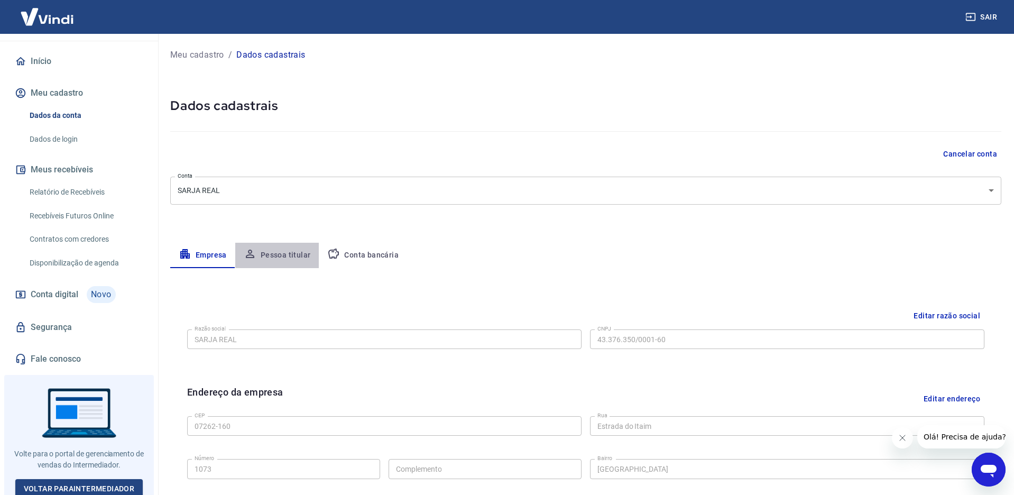
click at [289, 258] on button "Pessoa titular" at bounding box center [277, 255] width 84 height 25
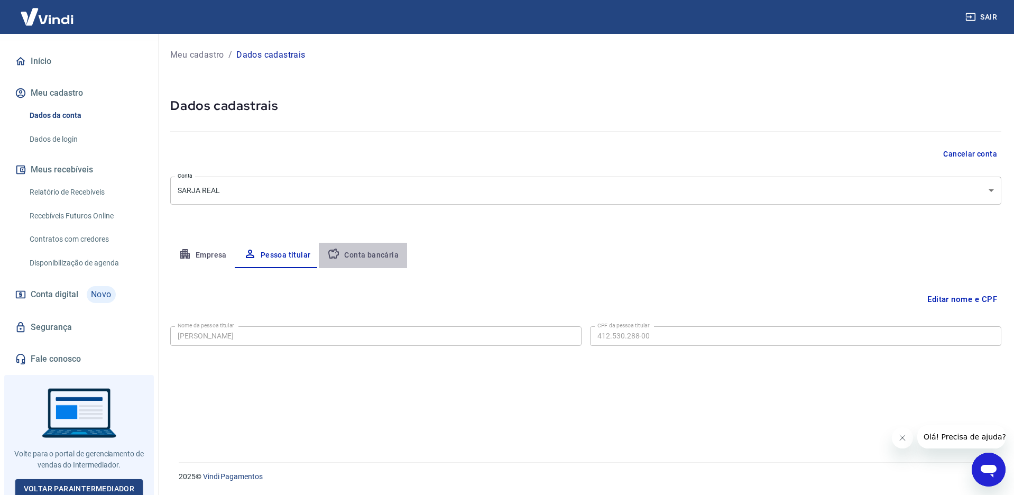
click at [370, 255] on button "Conta bancária" at bounding box center [363, 255] width 88 height 25
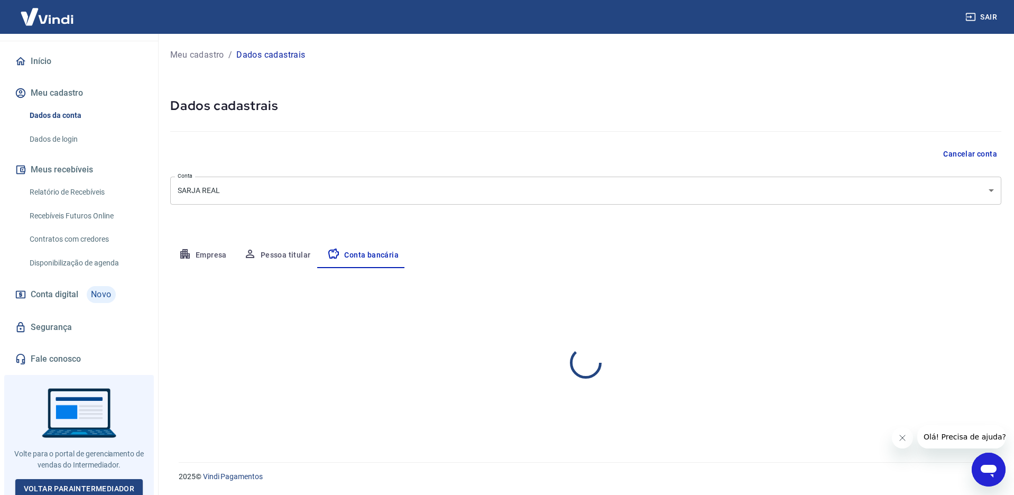
select select "1"
click at [265, 257] on button "Pessoa titular" at bounding box center [277, 255] width 84 height 25
click at [204, 258] on button "Empresa" at bounding box center [202, 255] width 65 height 25
select select "SP"
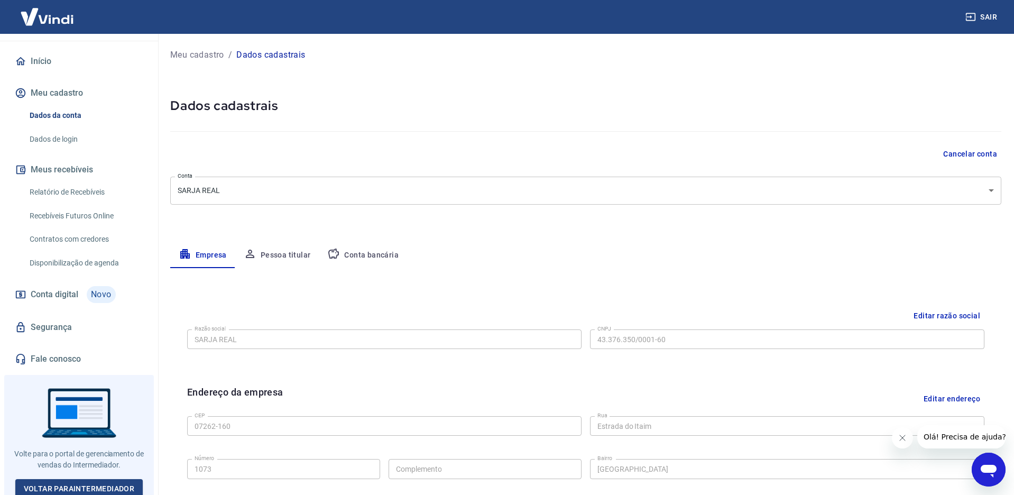
scroll to position [76, 0]
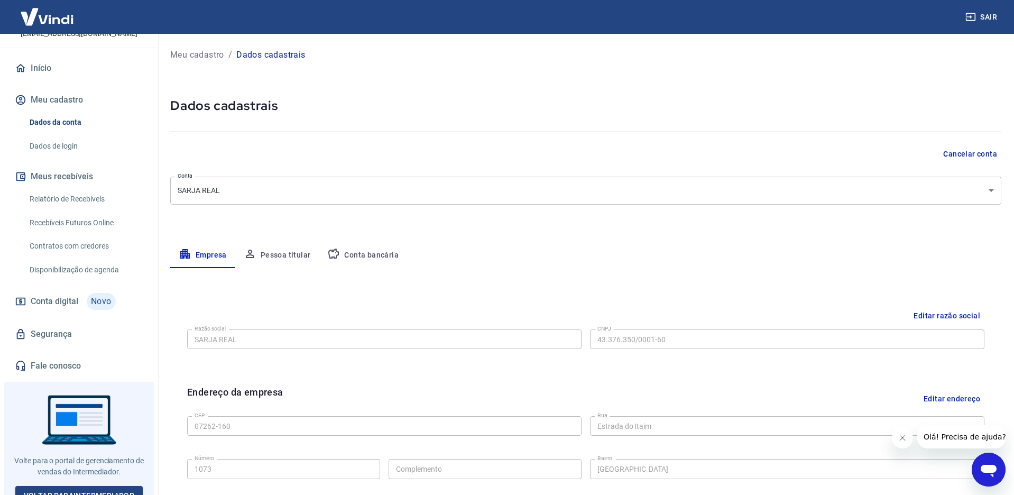
click at [58, 100] on button "Meu cadastro" at bounding box center [79, 99] width 133 height 23
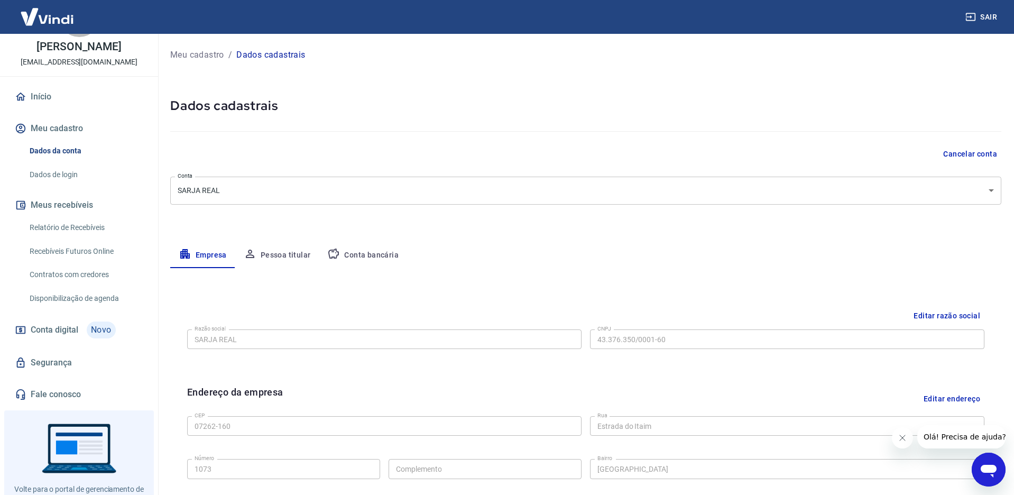
scroll to position [47, 0]
click at [984, 474] on icon "Abrir janela de mensagens" at bounding box center [989, 469] width 19 height 19
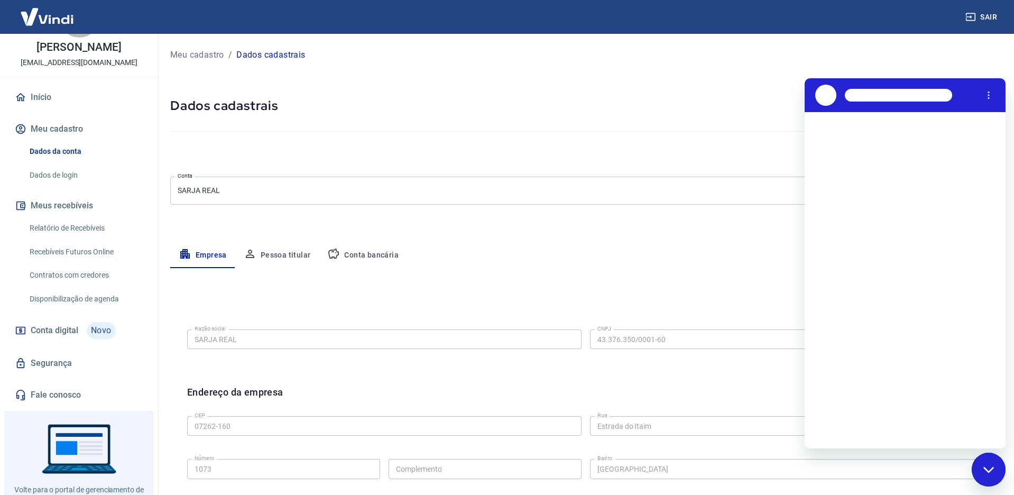
scroll to position [0, 0]
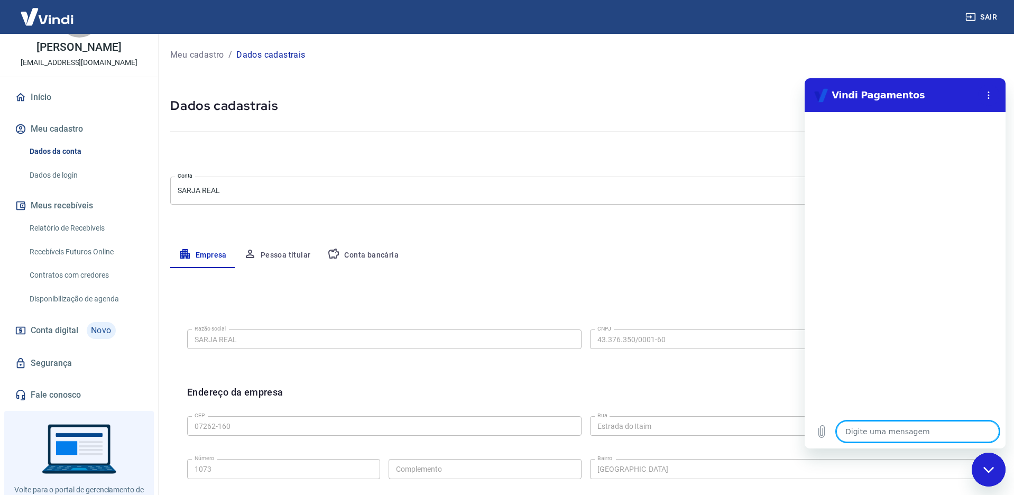
click at [903, 438] on textarea at bounding box center [918, 431] width 163 height 21
type textarea "i"
type textarea "x"
type textarea "in"
type textarea "x"
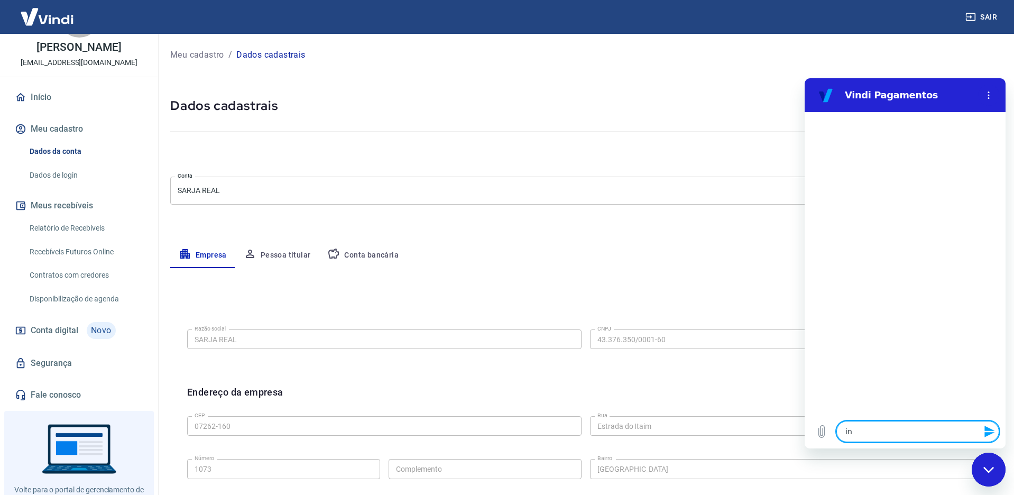
type textarea "int"
type textarea "x"
type textarea "inte"
type textarea "x"
type textarea "integ"
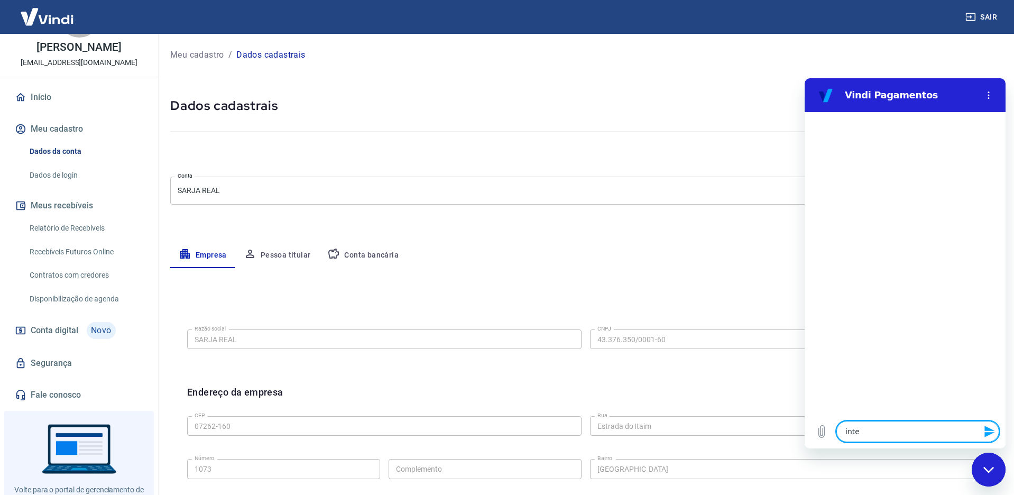
type textarea "x"
type textarea "integr"
type textarea "x"
type textarea "integra"
type textarea "x"
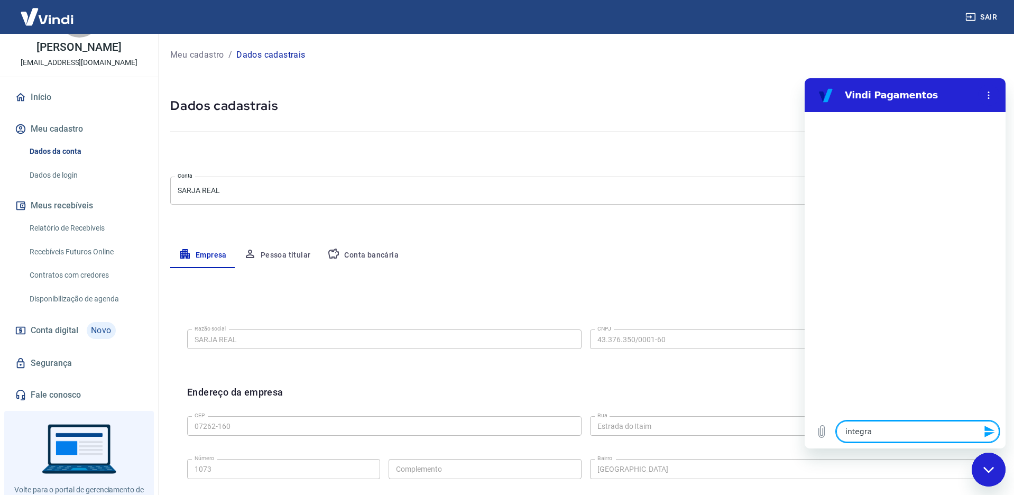
type textarea "integraç"
type textarea "x"
type textarea "integraç~"
type textarea "x"
type textarea "integraçã"
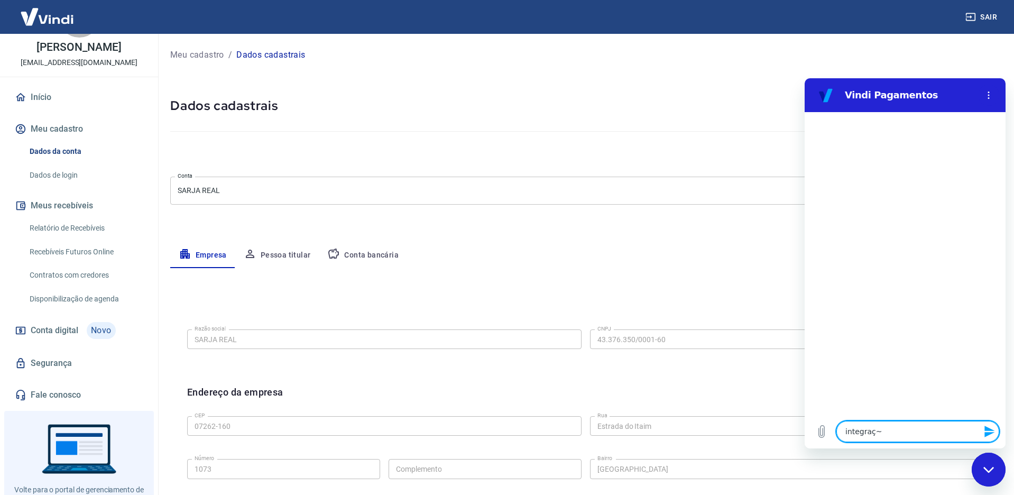
type textarea "x"
type textarea "integração"
type textarea "x"
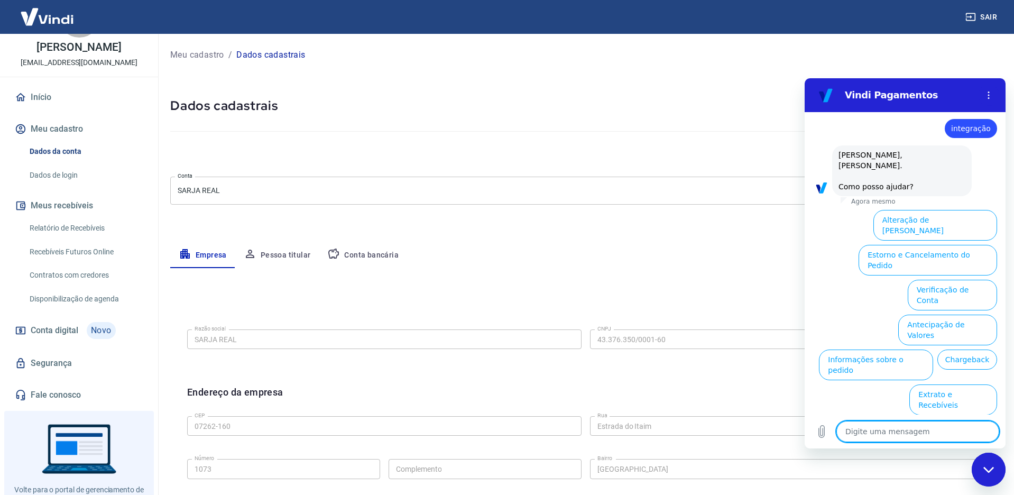
scroll to position [16, 0]
click at [869, 438] on textarea at bounding box center [918, 431] width 163 height 21
type textarea "n"
type textarea "x"
type textarea "ne"
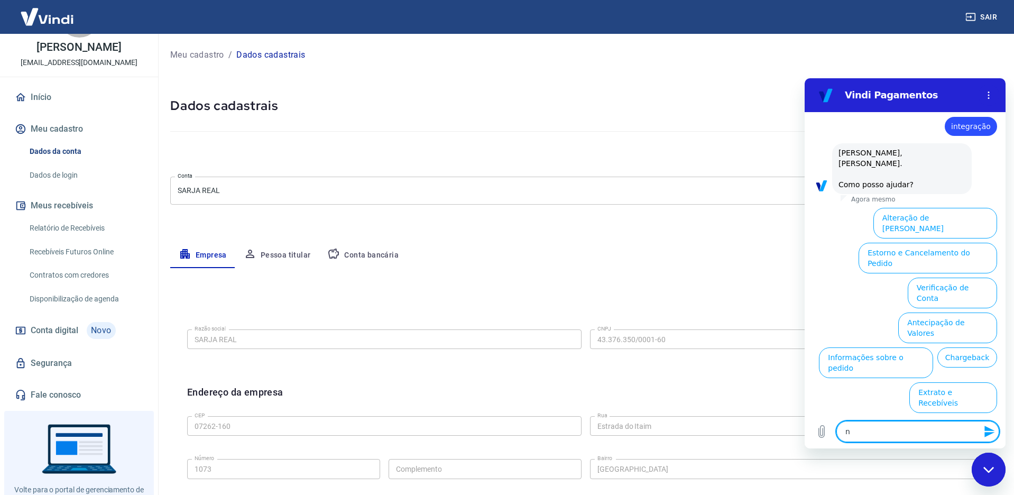
type textarea "x"
type textarea "nen"
type textarea "x"
type textarea "nenh"
type textarea "x"
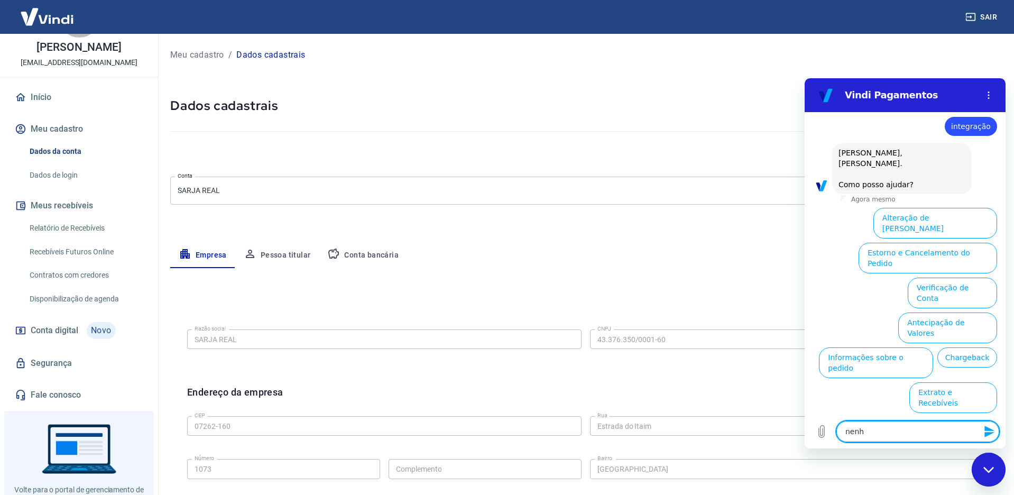
type textarea "nenhu"
type textarea "x"
type textarea "nenhum"
type textarea "x"
type textarea "nenhuma"
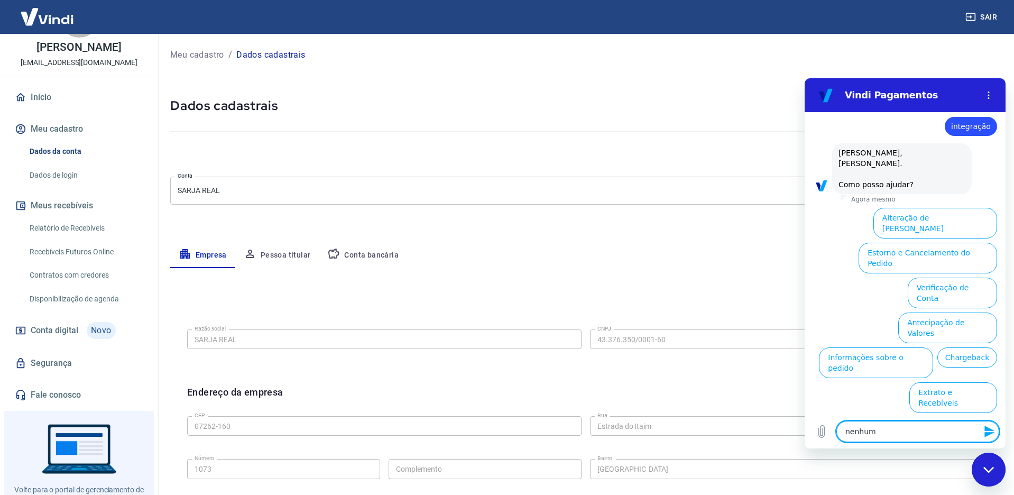
type textarea "x"
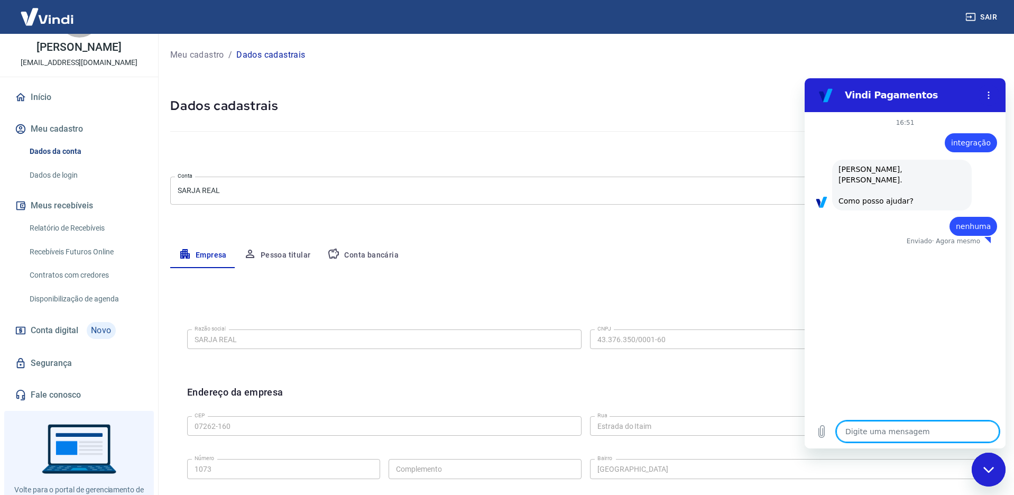
type textarea "x"
click at [954, 370] on div "16:51 diz: integração Enviado · Agora mesmo diz: [PERSON_NAME], [PERSON_NAME]. …" at bounding box center [905, 263] width 201 height 303
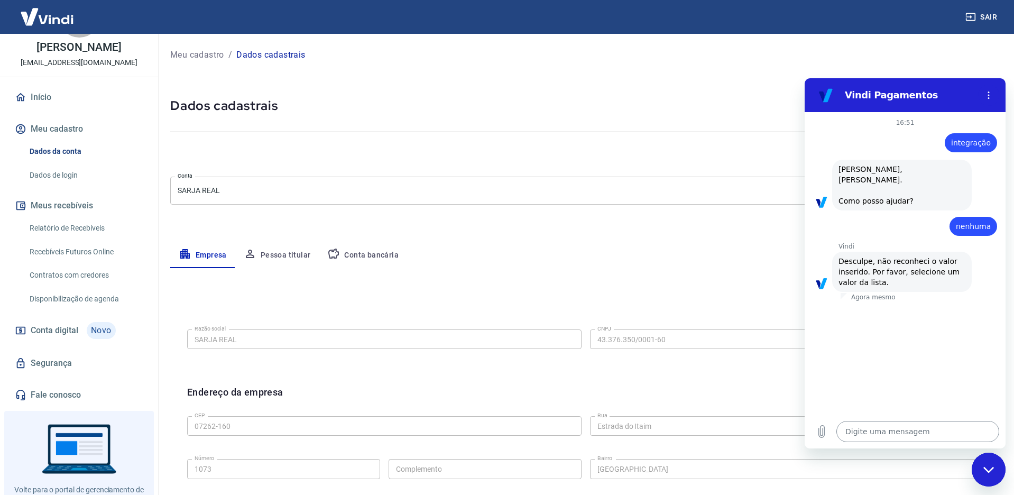
click at [913, 437] on textarea at bounding box center [918, 431] width 163 height 21
type textarea "?"
type textarea "x"
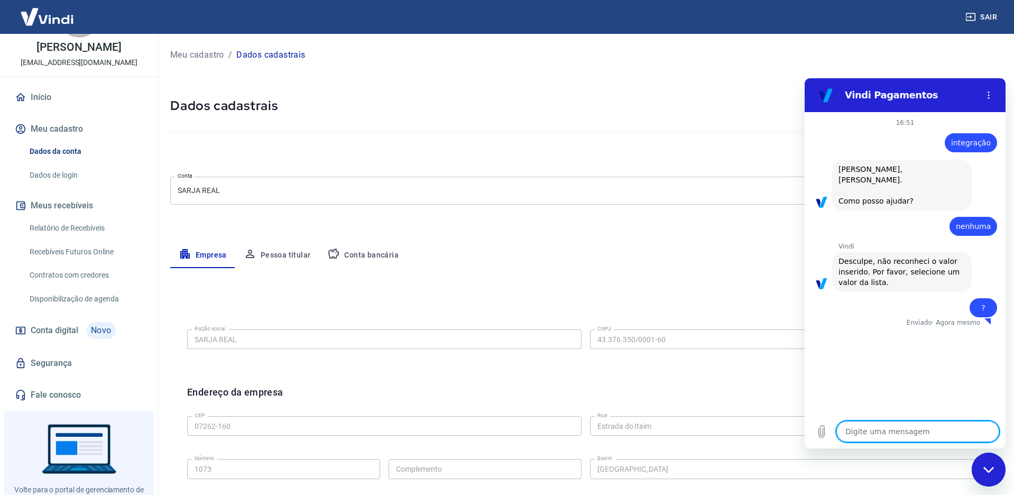
type textarea "x"
